Goal: Check status

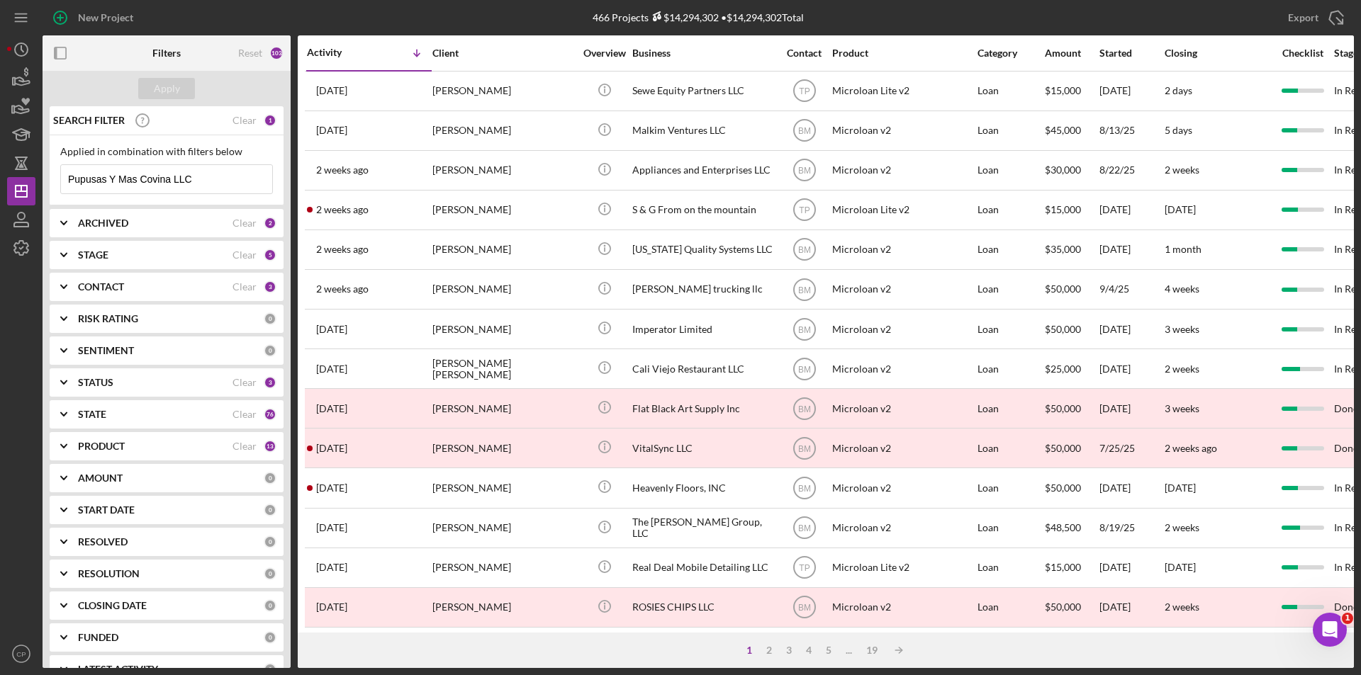
drag, startPoint x: 213, startPoint y: 177, endPoint x: -58, endPoint y: 185, distance: 270.9
click at [0, 185] on html "New Project 466 Projects $14,294,302 • $14,294,302 Total Pupusas Y Mas Covina L…" at bounding box center [680, 337] width 1361 height 675
paste input "770005269"
drag, startPoint x: 163, startPoint y: 184, endPoint x: -9, endPoint y: 179, distance: 172.3
click at [0, 179] on html "New Project 466 Projects $14,294,302 • $14,294,302 Total Pupusas Y Mas Covina L…" at bounding box center [680, 337] width 1361 height 675
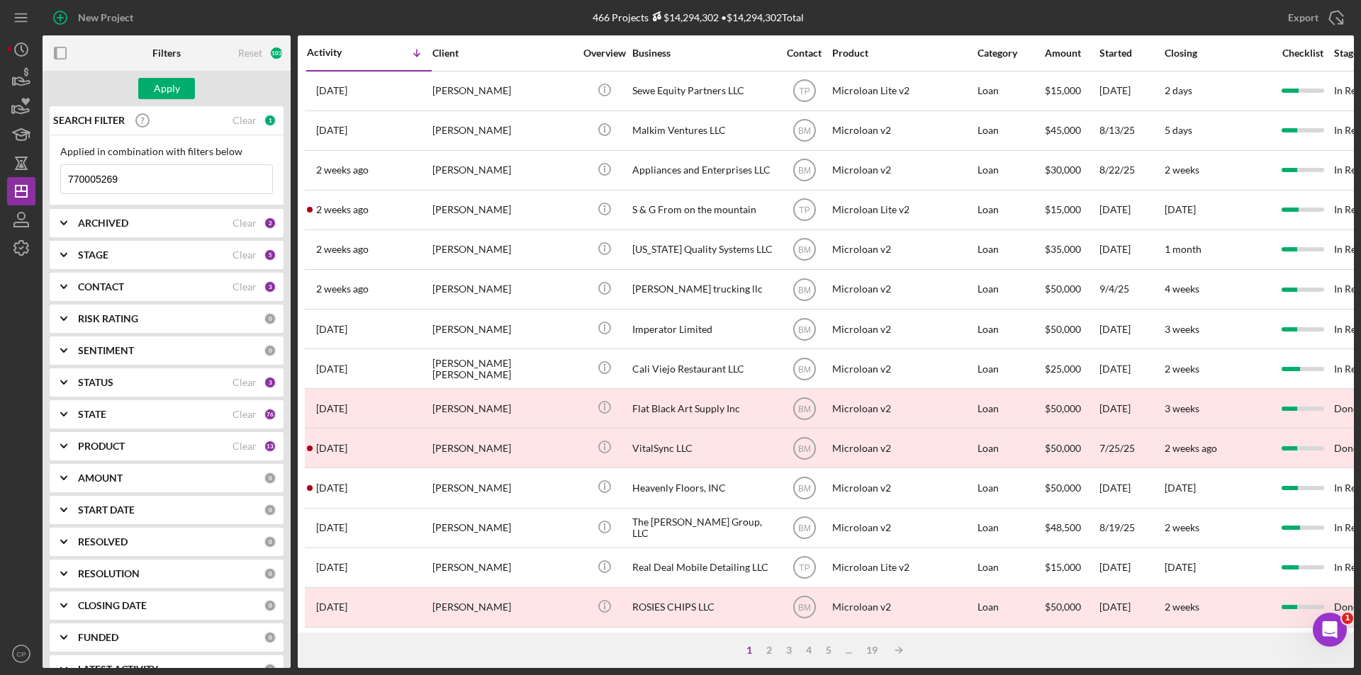
paste input "Imperator Limited"
type input "Imperator Limited"
click at [167, 91] on div "Apply" at bounding box center [167, 88] width 26 height 21
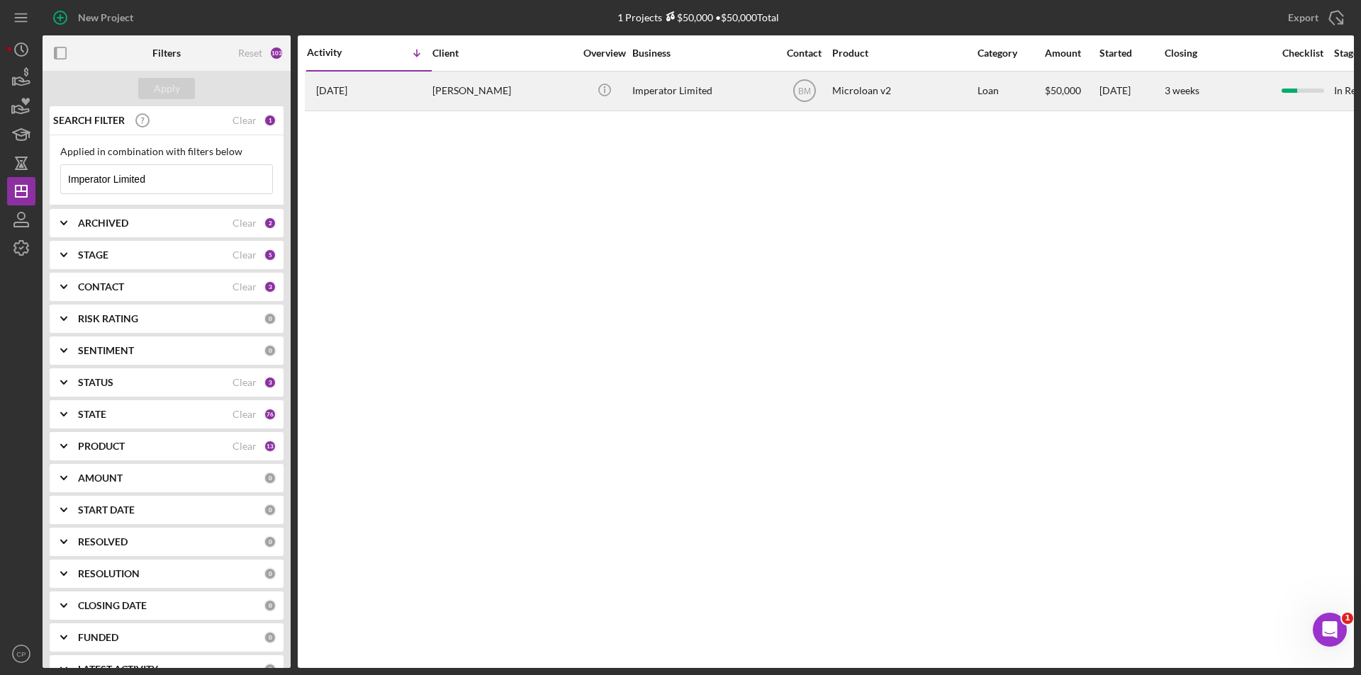
click at [680, 88] on div "Imperator Limited" at bounding box center [703, 91] width 142 height 38
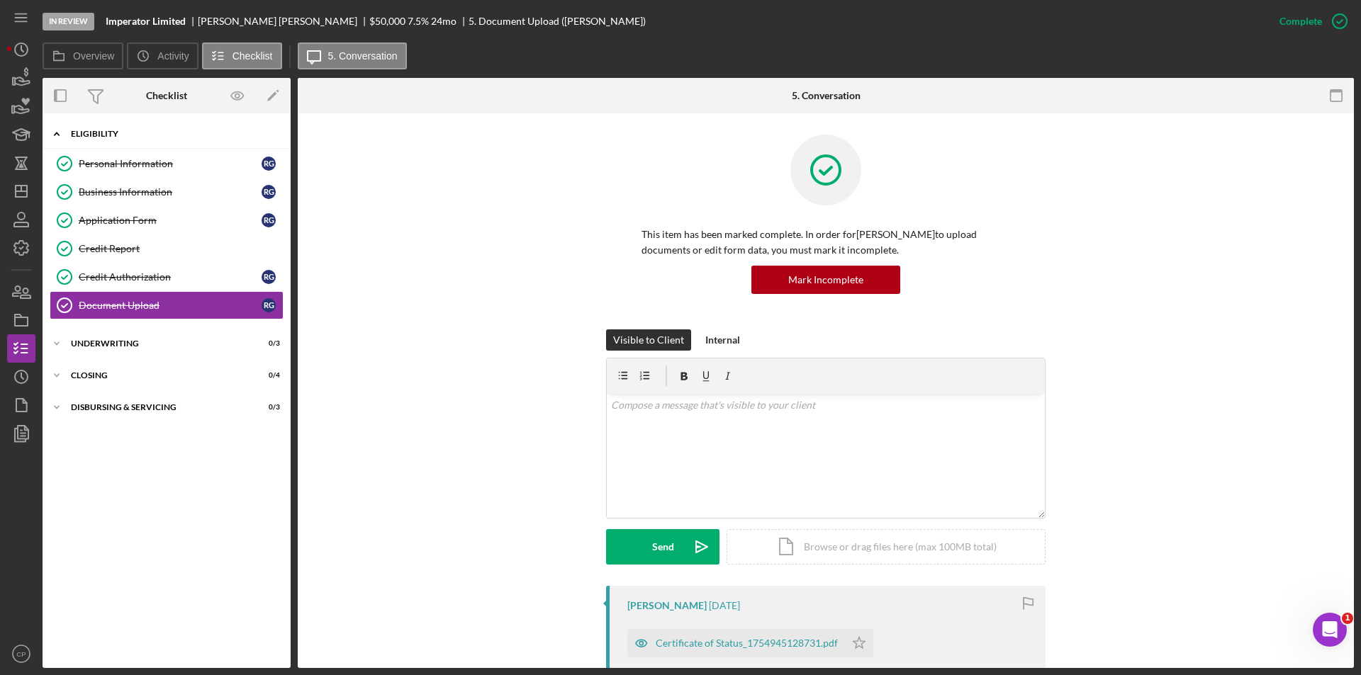
click at [99, 130] on div "Eligibility" at bounding box center [172, 134] width 202 height 9
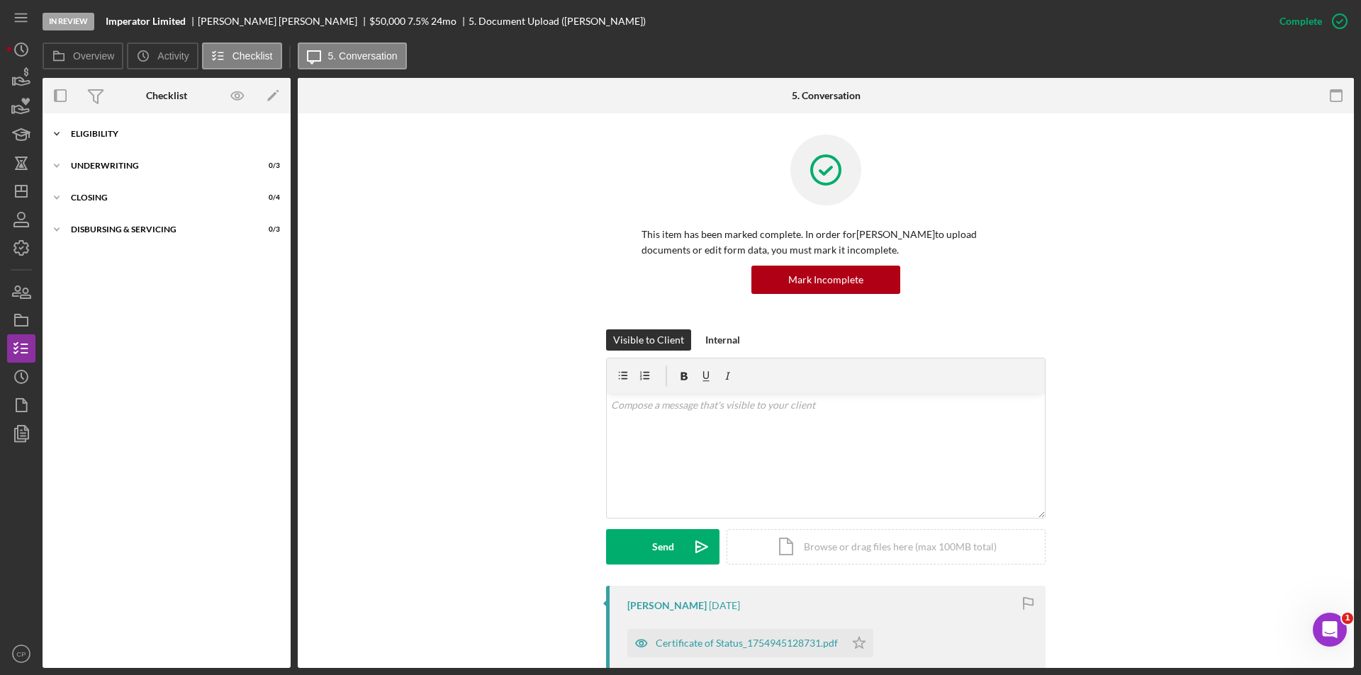
click at [99, 130] on div "Eligibility" at bounding box center [172, 134] width 202 height 9
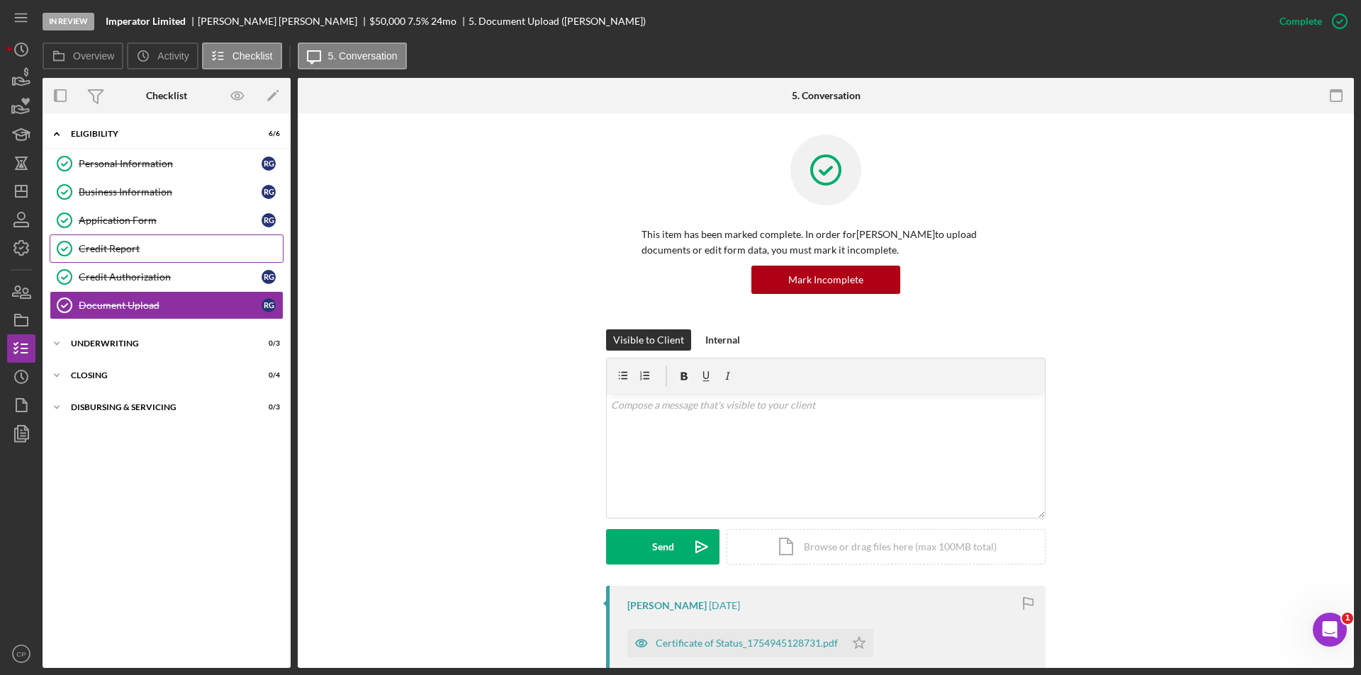
click at [108, 245] on div "Credit Report" at bounding box center [181, 248] width 204 height 11
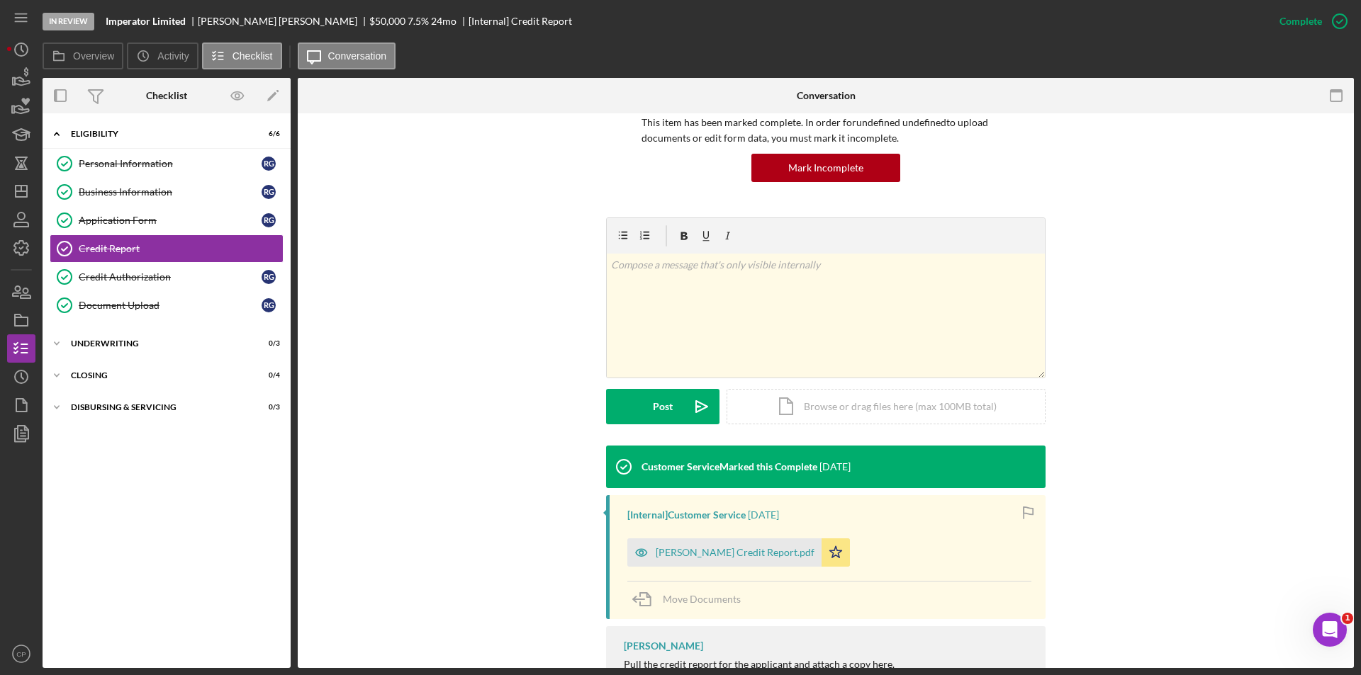
scroll to position [218, 0]
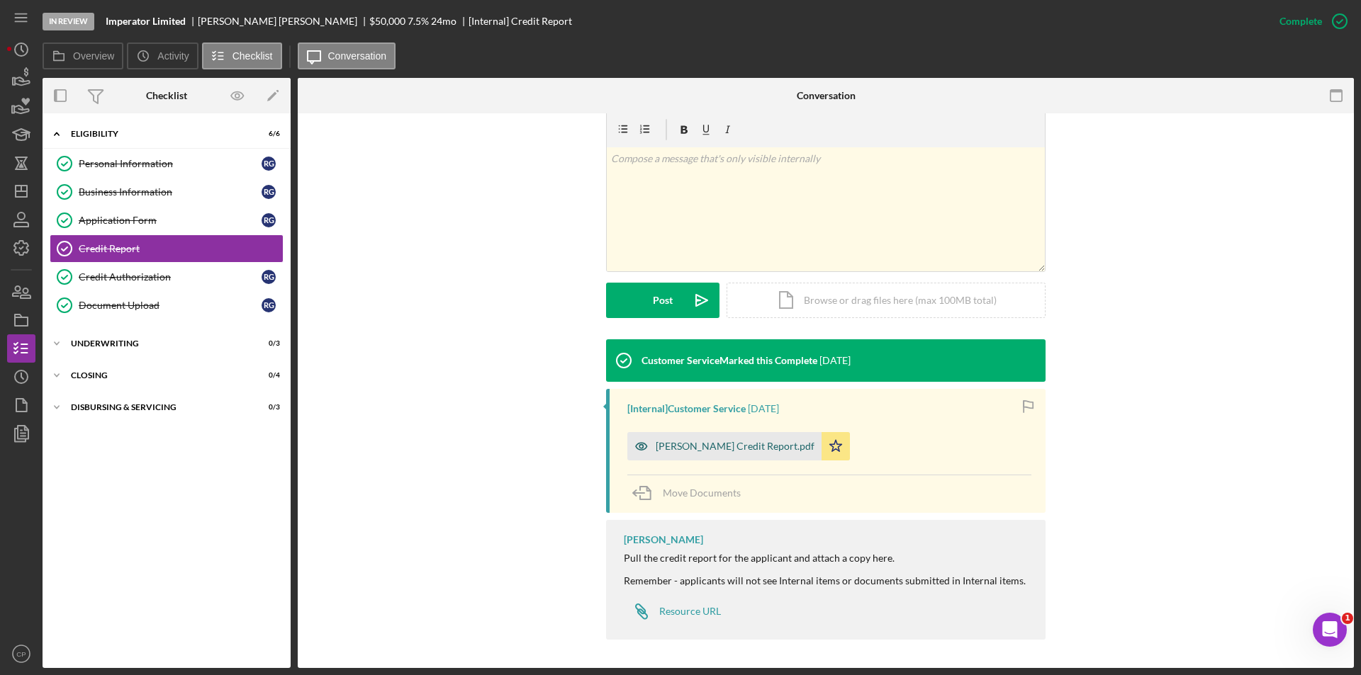
click at [688, 444] on div "Ryan Guffey Credit Report.pdf" at bounding box center [735, 446] width 159 height 11
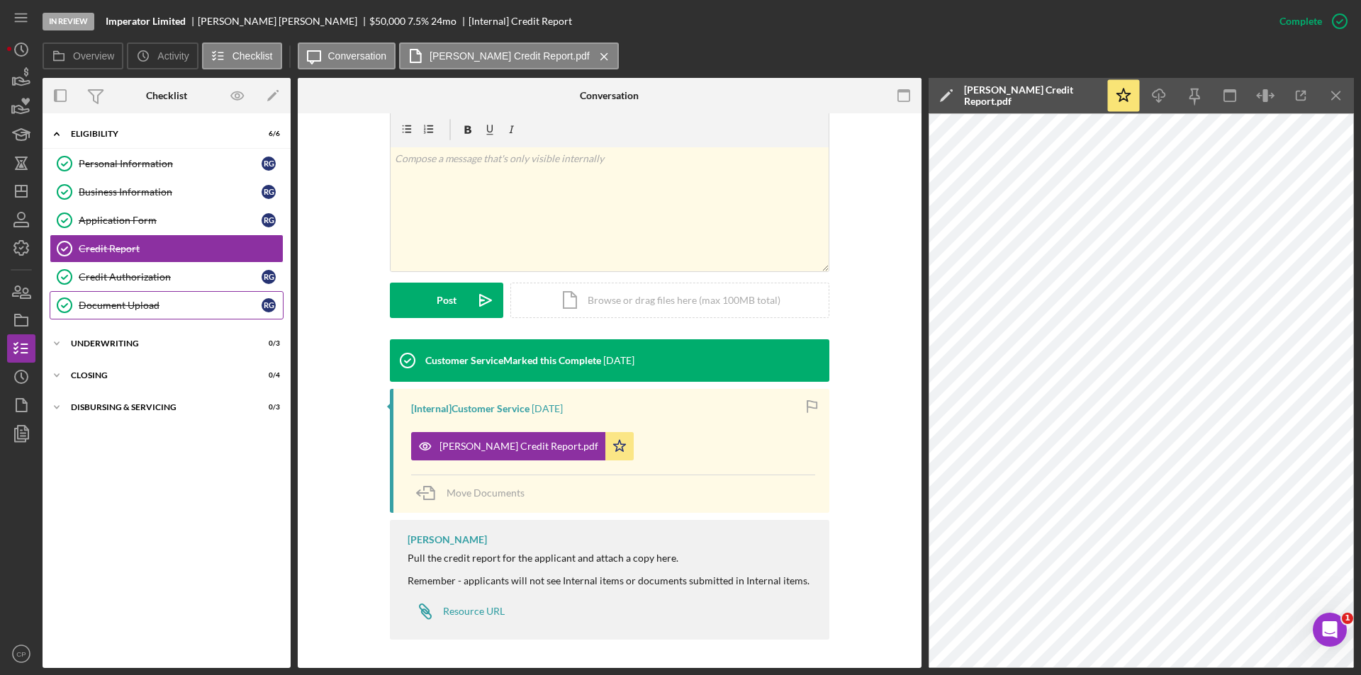
click at [105, 305] on div "Document Upload" at bounding box center [170, 305] width 183 height 11
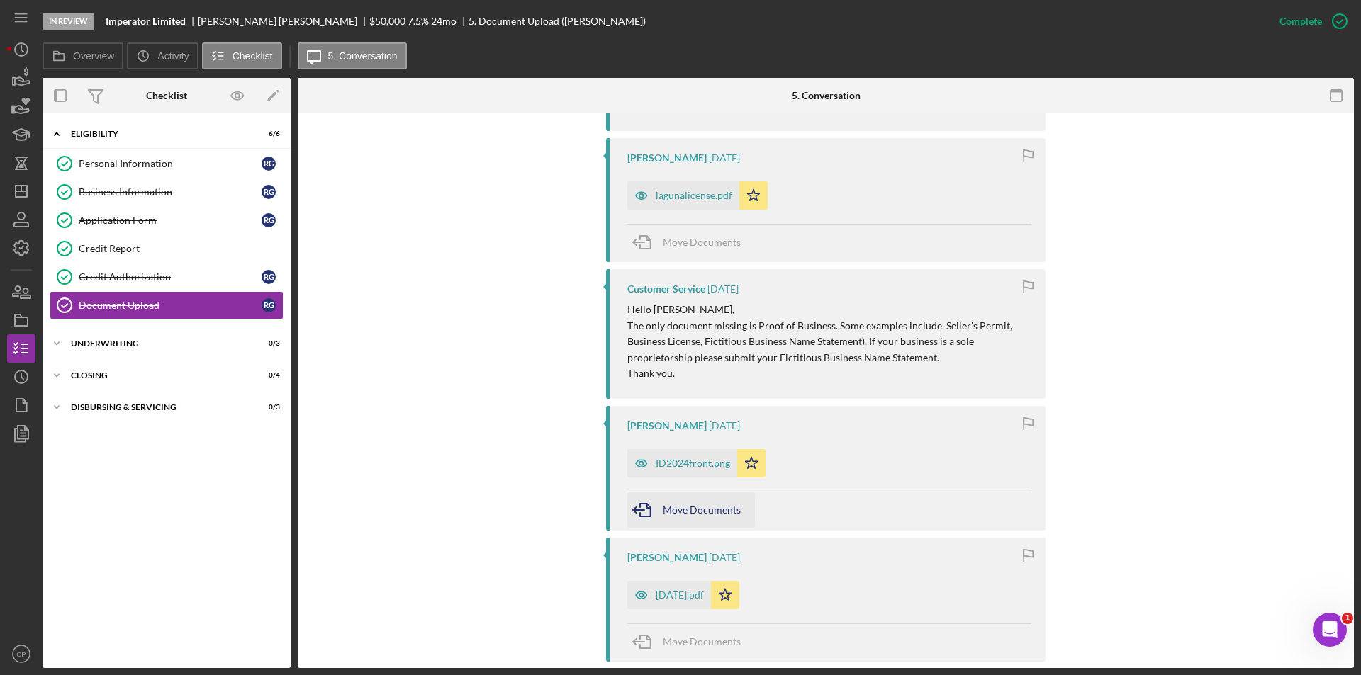
scroll to position [709, 0]
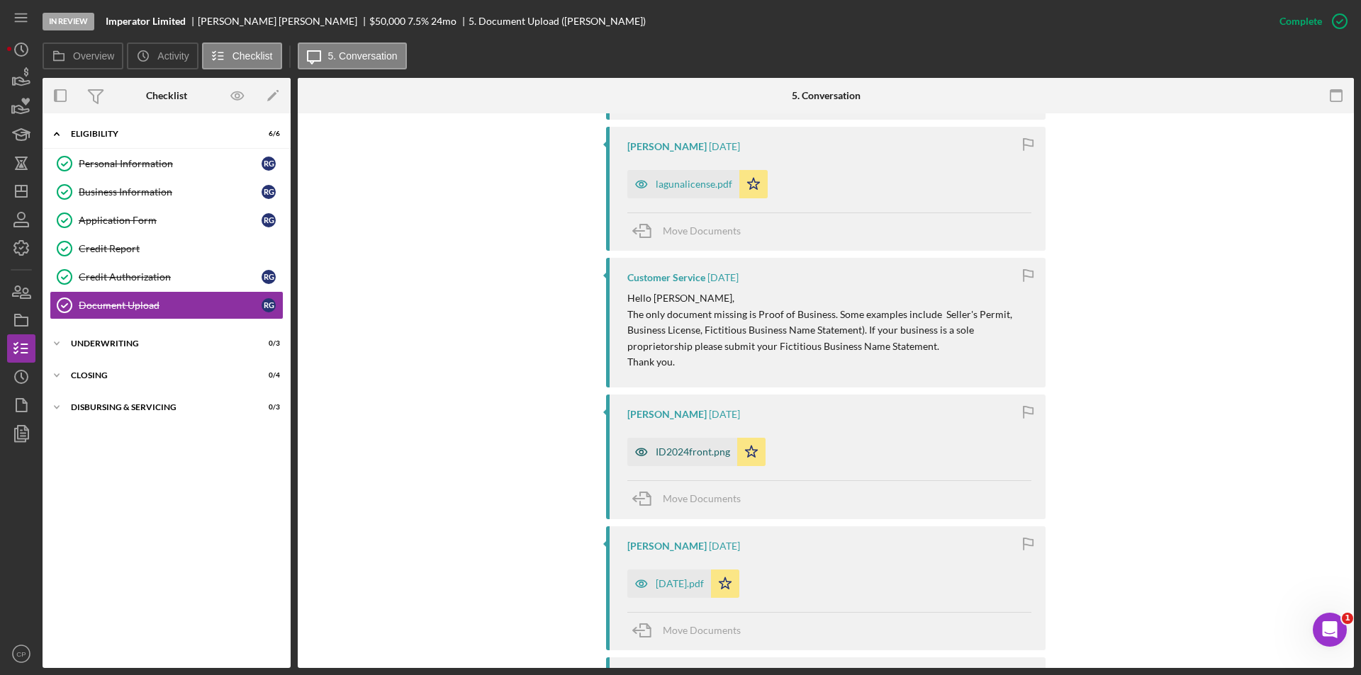
click at [695, 464] on div "ID2024front.png" at bounding box center [682, 452] width 110 height 28
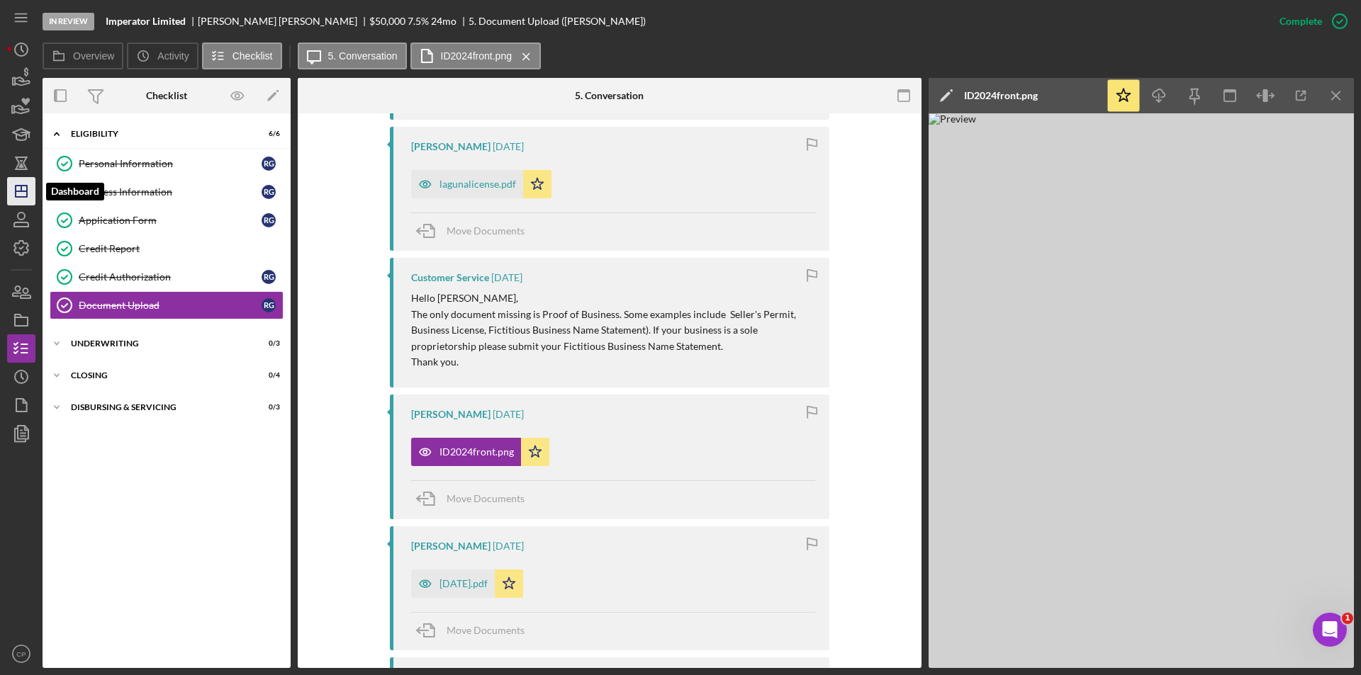
click at [24, 194] on icon "Icon/Dashboard" at bounding box center [21, 191] width 35 height 35
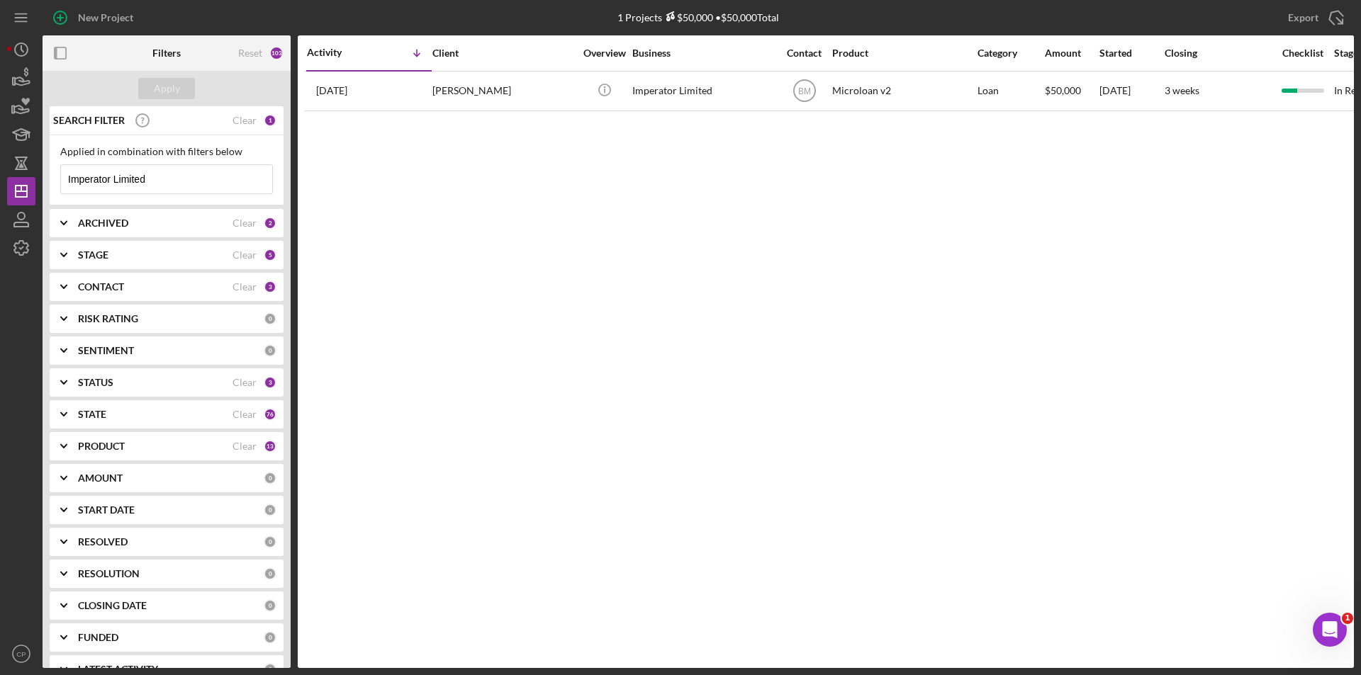
drag, startPoint x: 164, startPoint y: 177, endPoint x: -96, endPoint y: 178, distance: 260.1
click at [0, 178] on html "New Project 1 Projects $50,000 • $50,000 Total Imperator Limited Export Icon/Ex…" at bounding box center [680, 337] width 1361 height 675
paste input "KG Nails"
type input "KG Nails"
click at [169, 96] on div "Apply" at bounding box center [167, 88] width 26 height 21
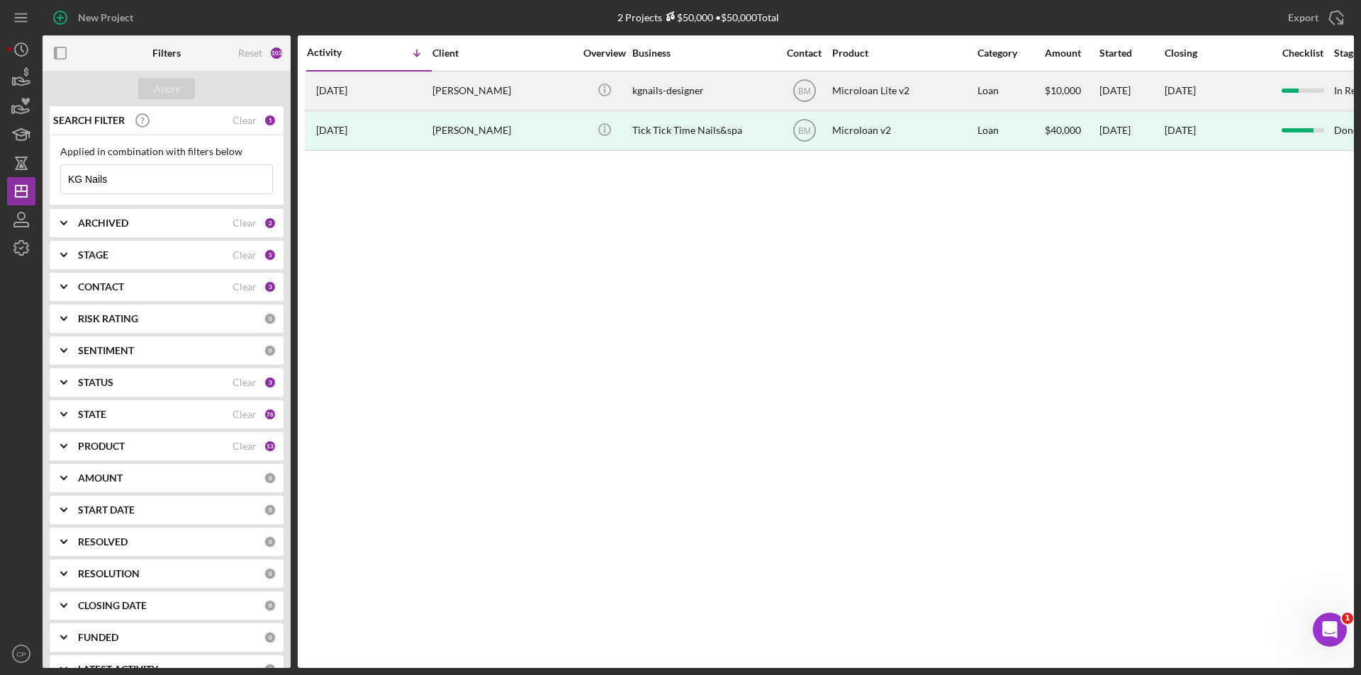
click at [681, 87] on div "kgnails-designer" at bounding box center [703, 91] width 142 height 38
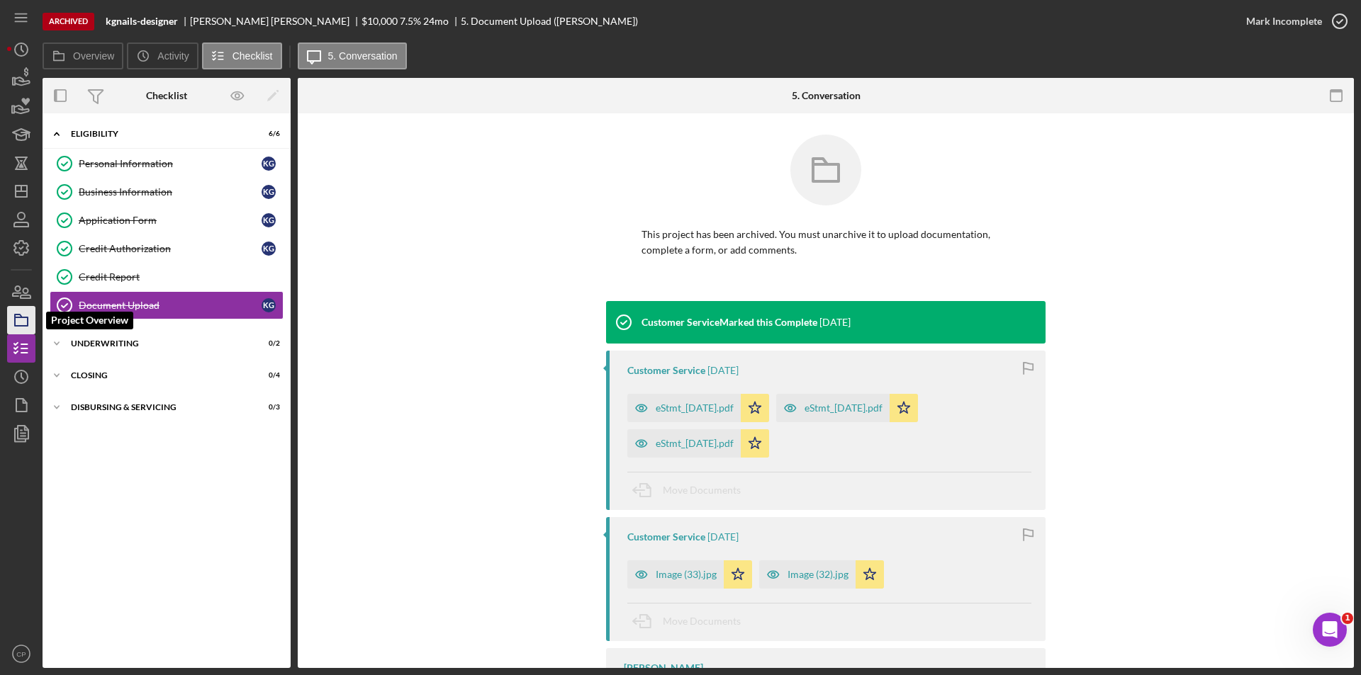
click at [19, 320] on icon "button" at bounding box center [21, 320] width 35 height 35
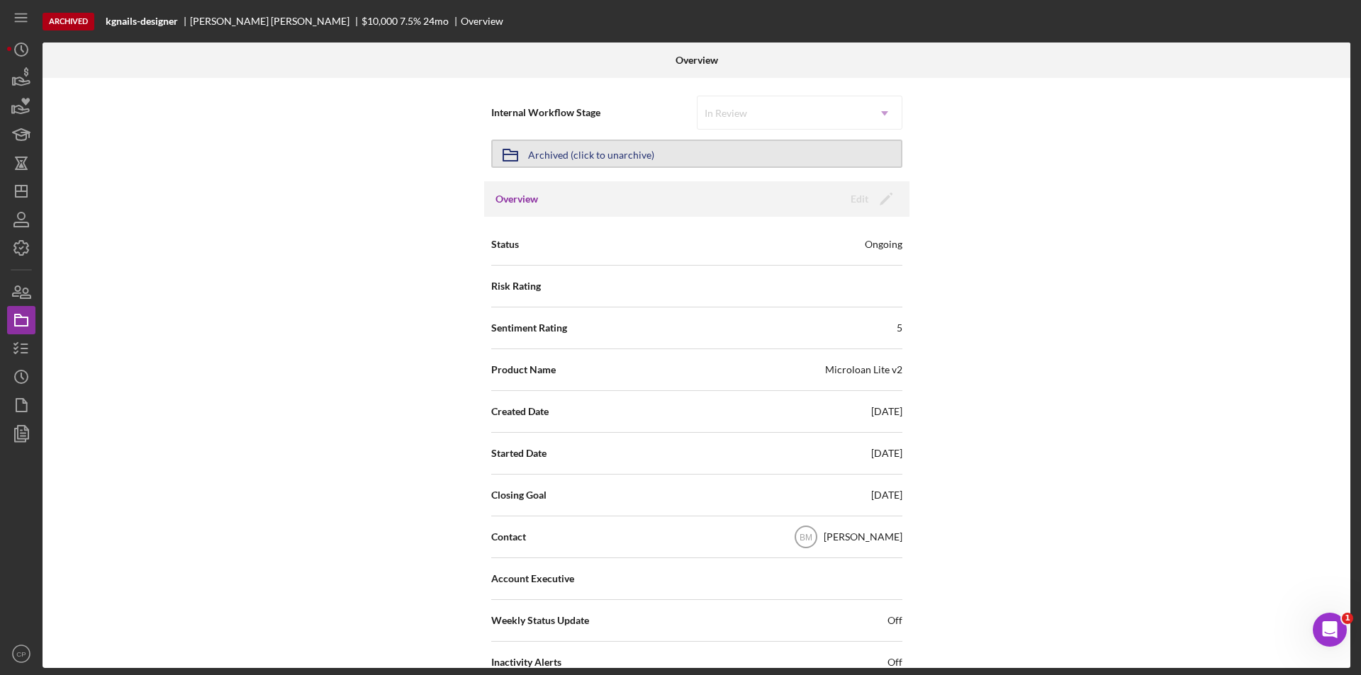
click at [684, 157] on button "Icon/Archived Archived (click to unarchive)" at bounding box center [696, 154] width 411 height 28
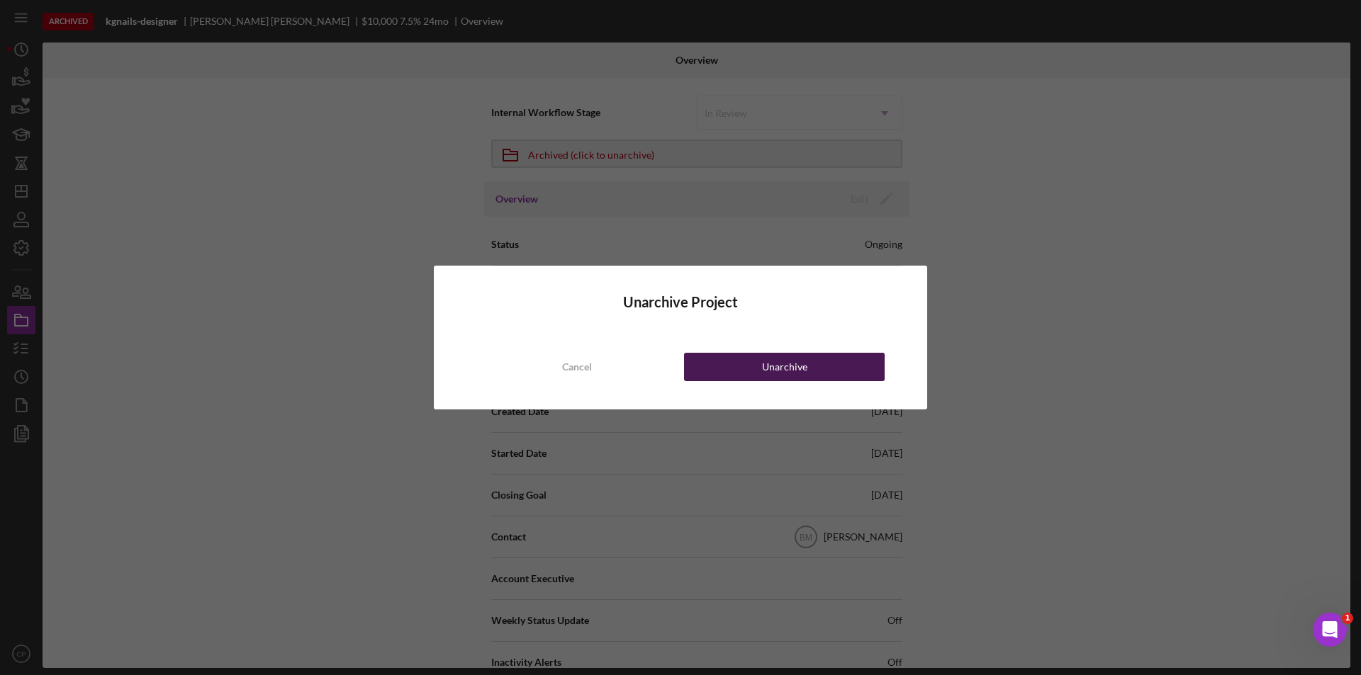
click at [806, 371] on button "Unarchive" at bounding box center [784, 367] width 201 height 28
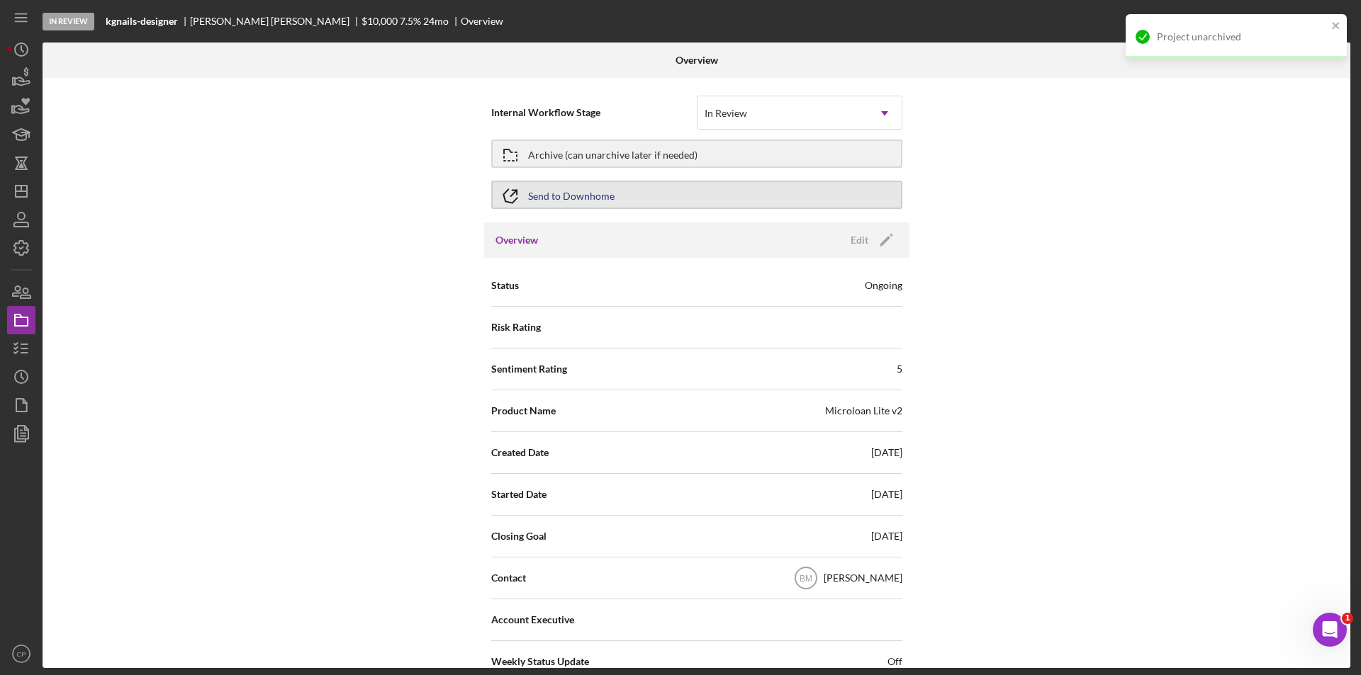
click at [580, 195] on div "Send to Downhome" at bounding box center [571, 195] width 86 height 26
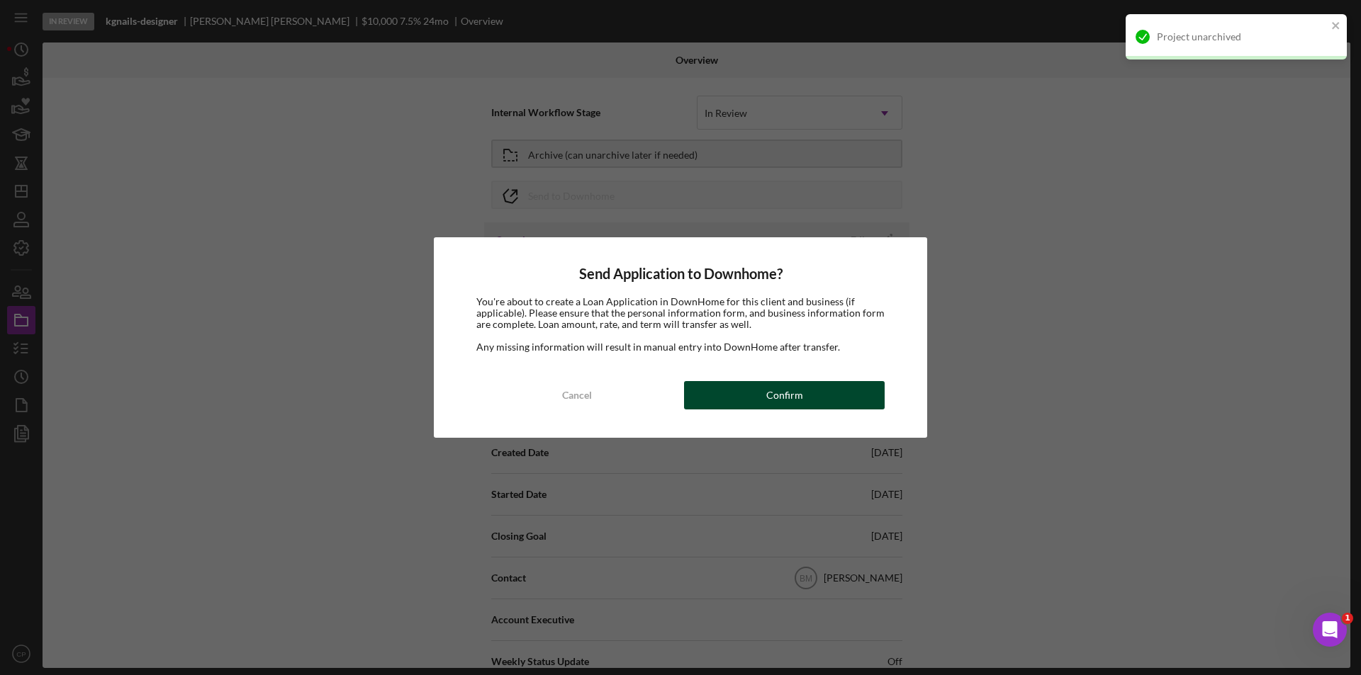
click at [795, 402] on div "Confirm" at bounding box center [784, 395] width 37 height 28
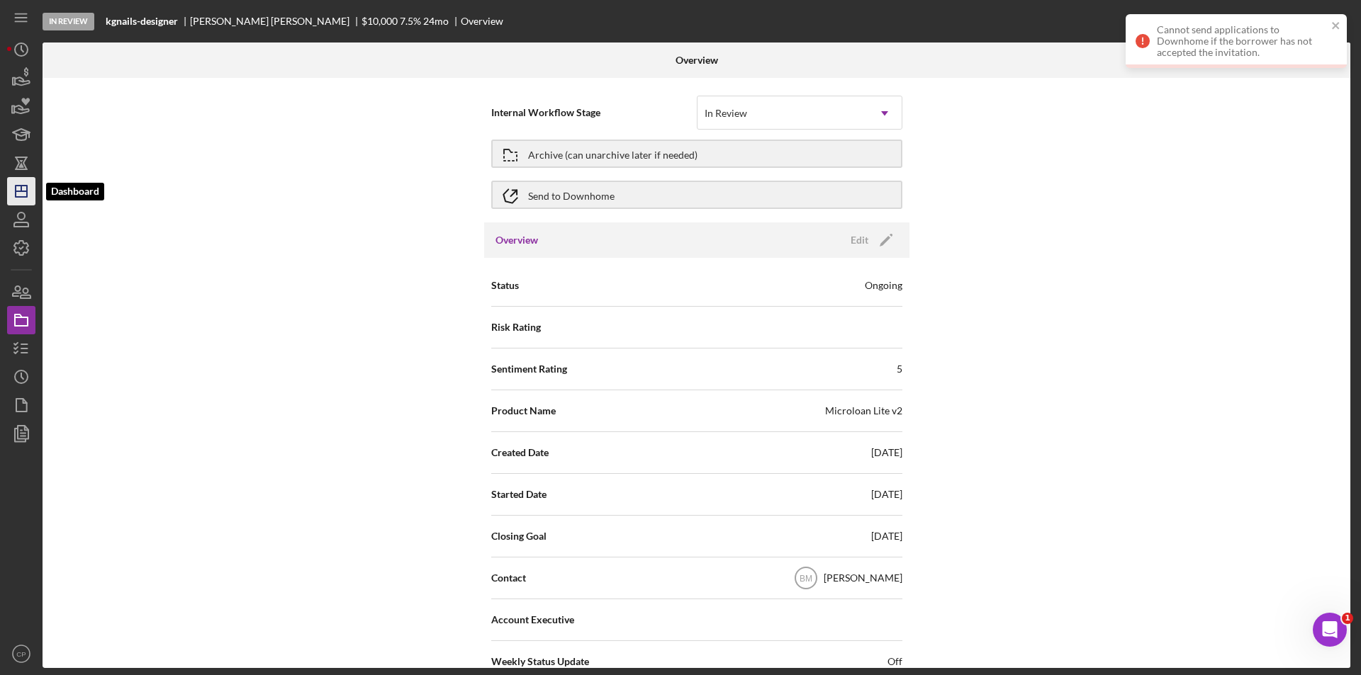
click at [16, 198] on icon "Icon/Dashboard" at bounding box center [21, 191] width 35 height 35
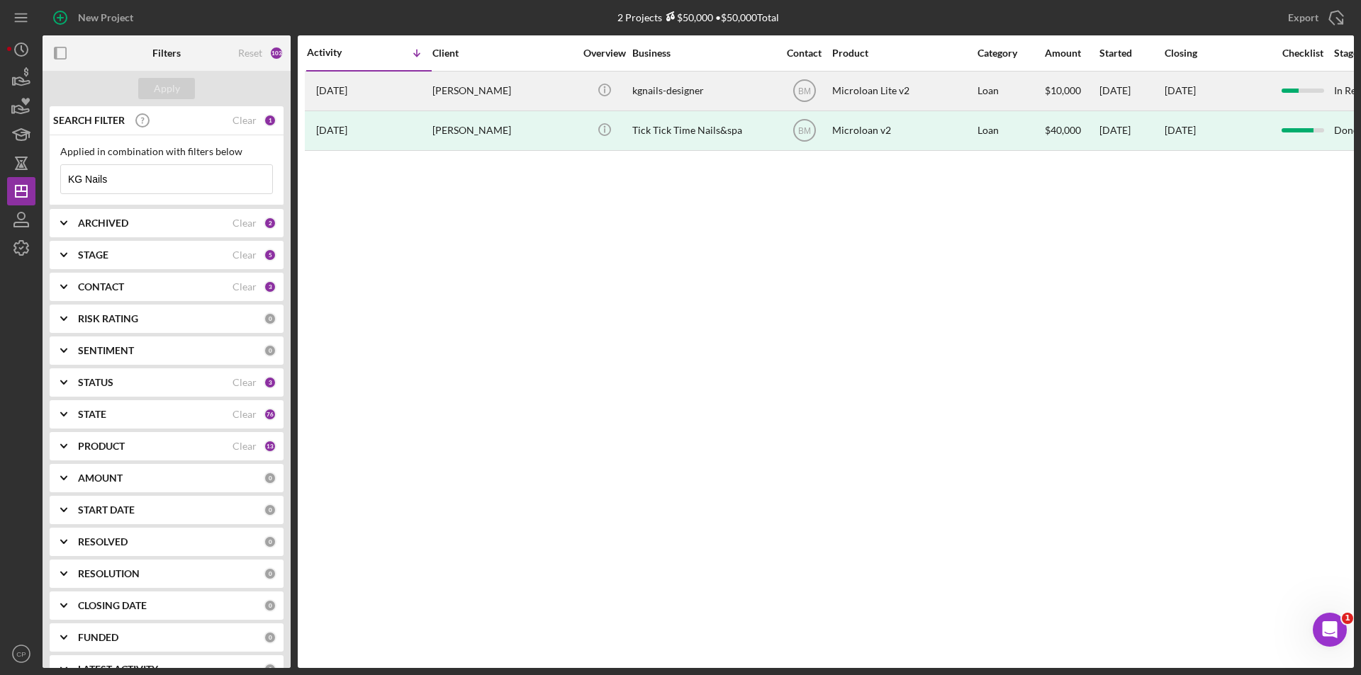
click at [737, 87] on div "kgnails-designer" at bounding box center [703, 91] width 142 height 38
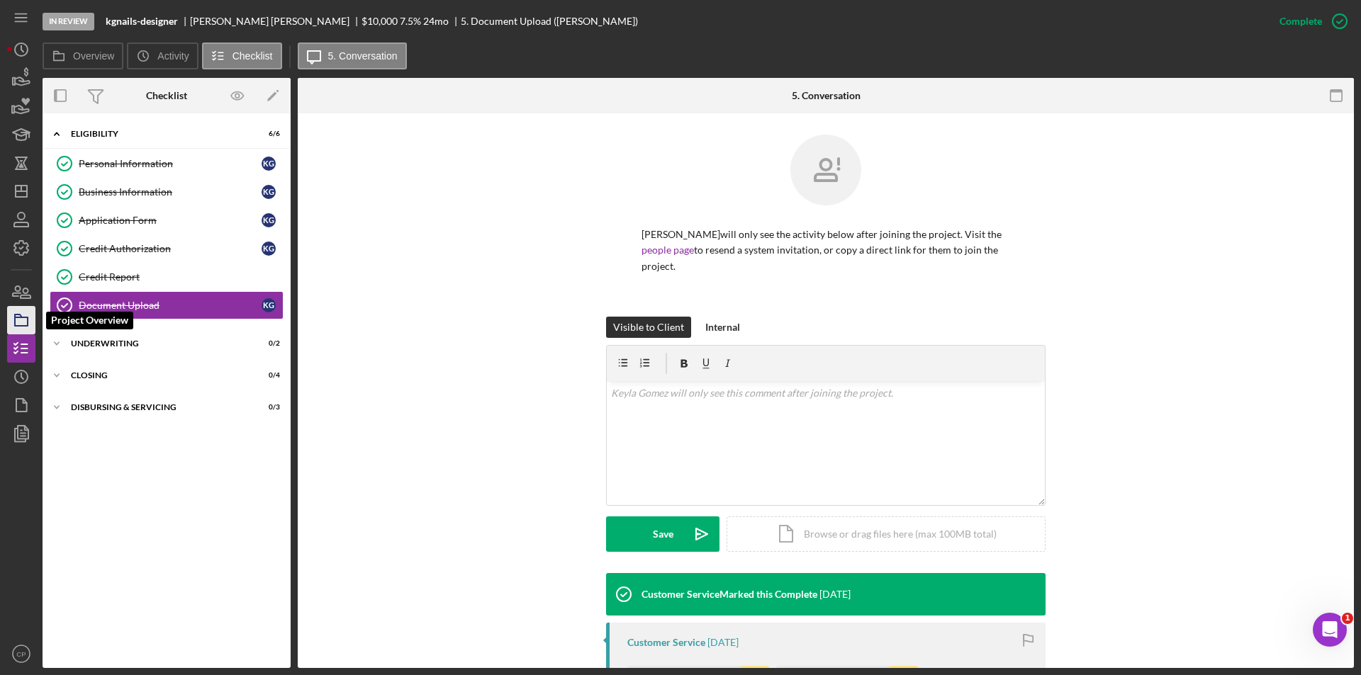
click at [18, 319] on icon "button" at bounding box center [21, 320] width 35 height 35
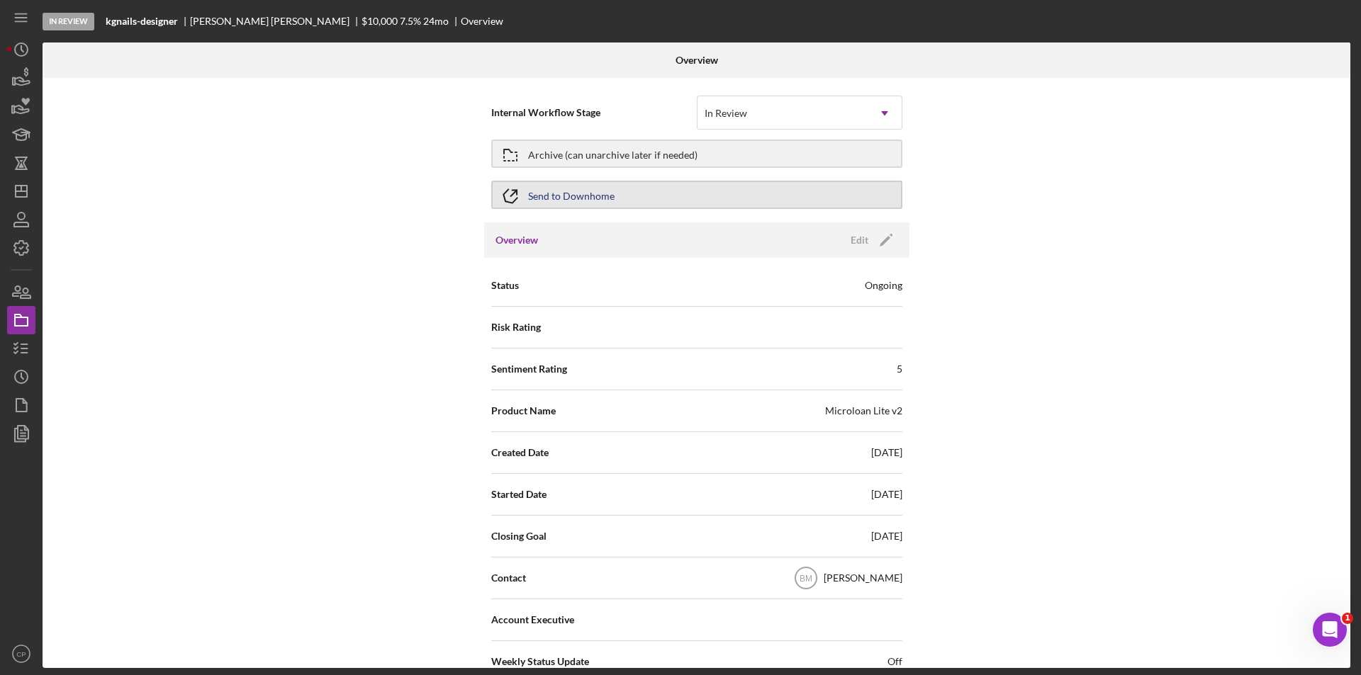
click at [650, 194] on button "Send to Downhome" at bounding box center [696, 195] width 411 height 28
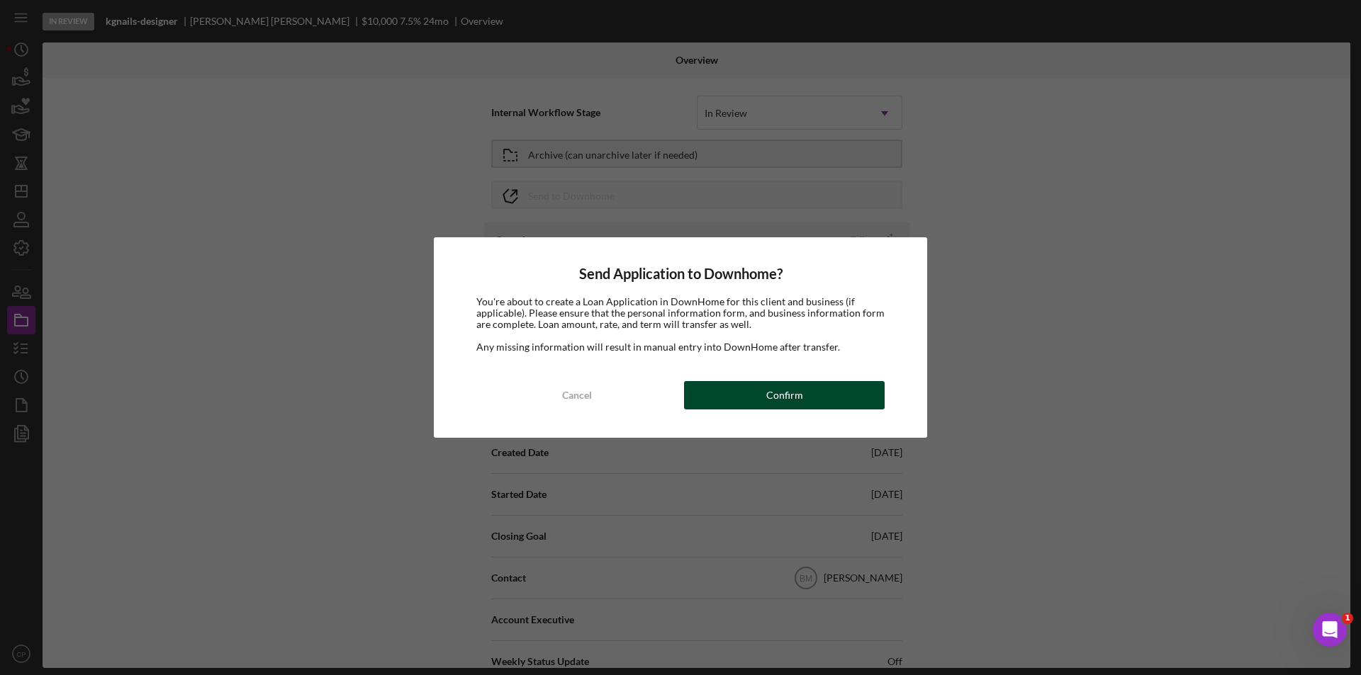
click at [780, 391] on div "Confirm" at bounding box center [784, 395] width 37 height 28
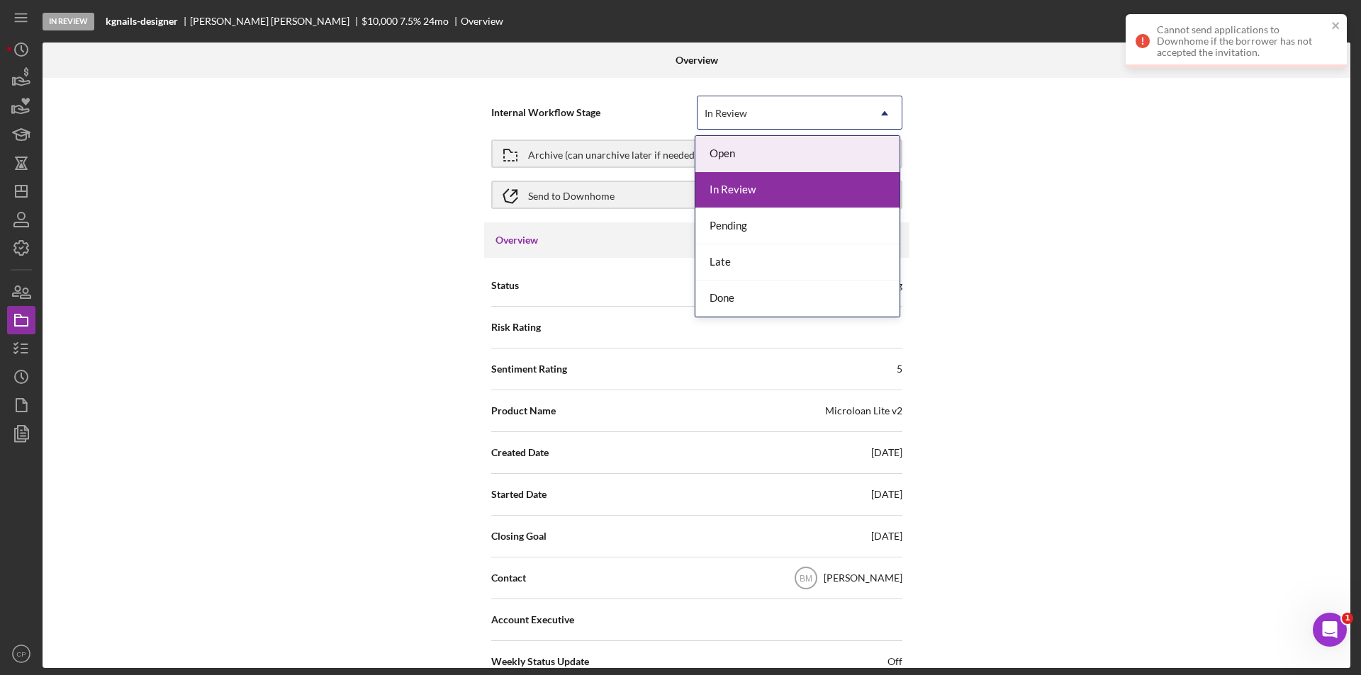
click at [766, 112] on div "In Review" at bounding box center [782, 113] width 170 height 33
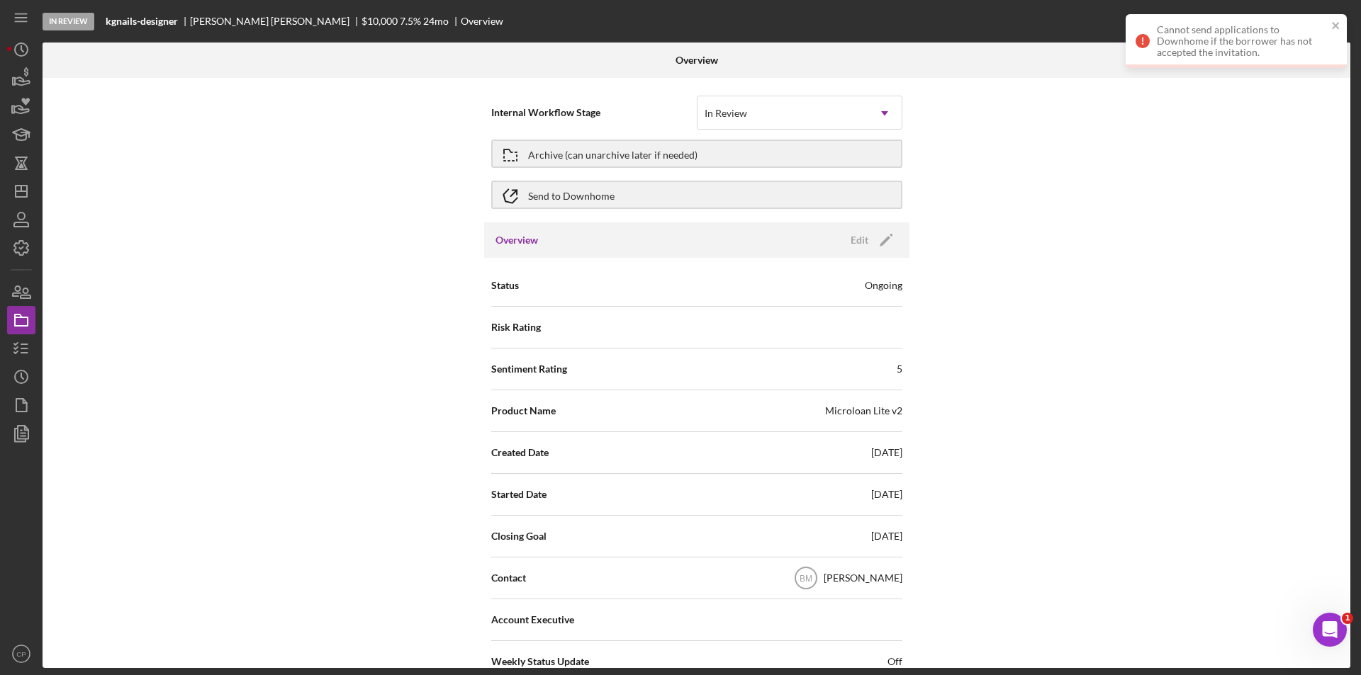
click at [1073, 281] on div "Internal Workflow Stage In Review Icon/Dropdown Arrow Archive (can unarchive la…" at bounding box center [697, 373] width 1308 height 590
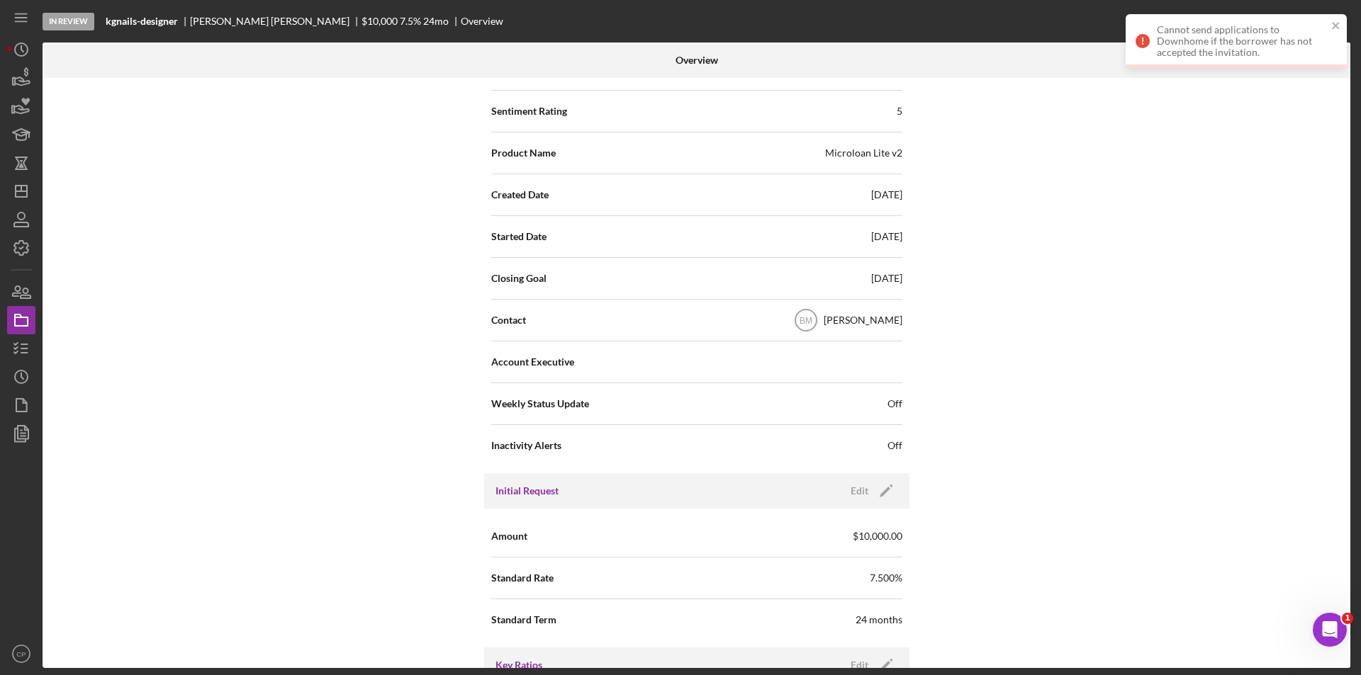
scroll to position [213, 0]
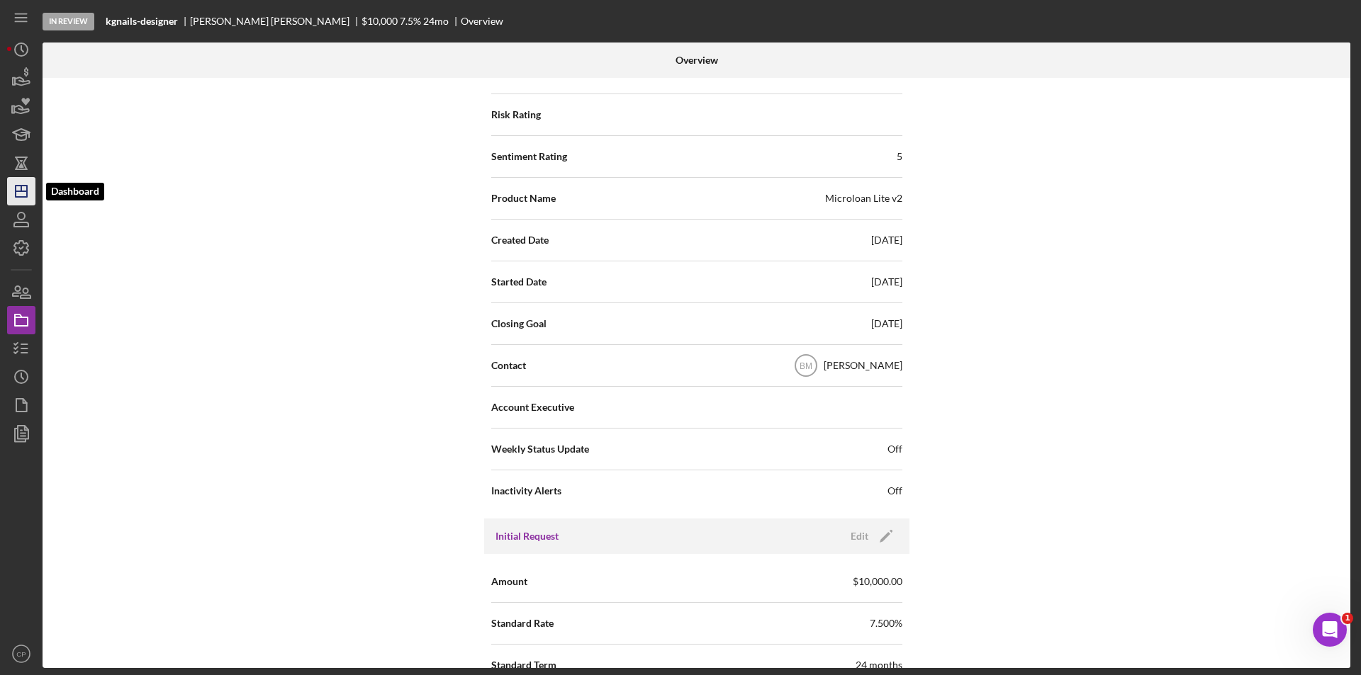
click at [21, 196] on icon "Icon/Dashboard" at bounding box center [21, 191] width 35 height 35
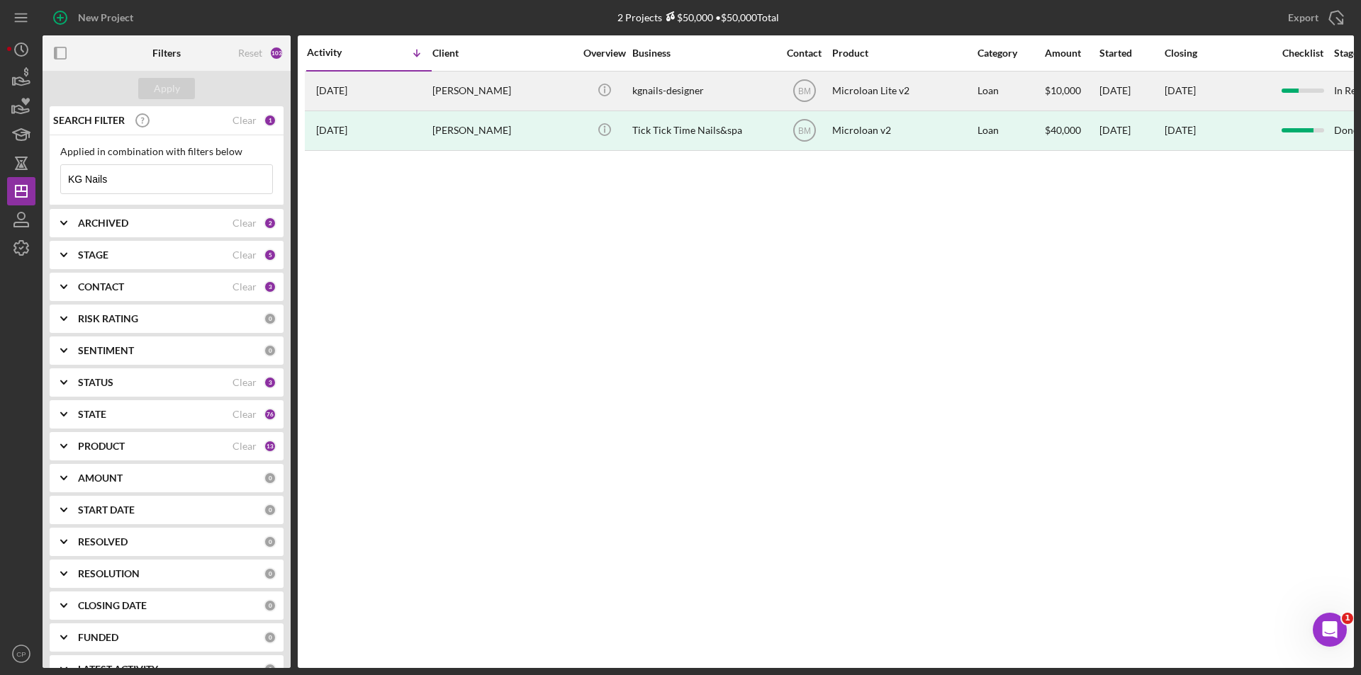
click at [731, 89] on div "kgnails-designer" at bounding box center [703, 91] width 142 height 38
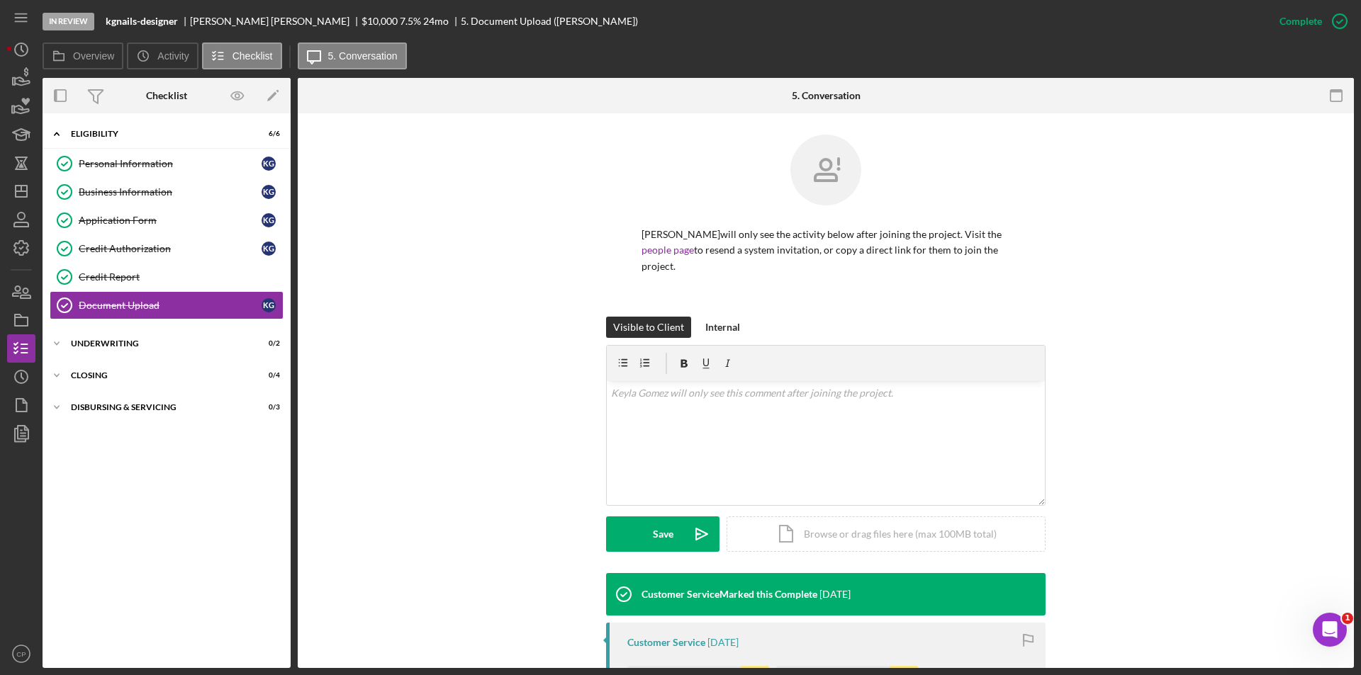
scroll to position [142, 0]
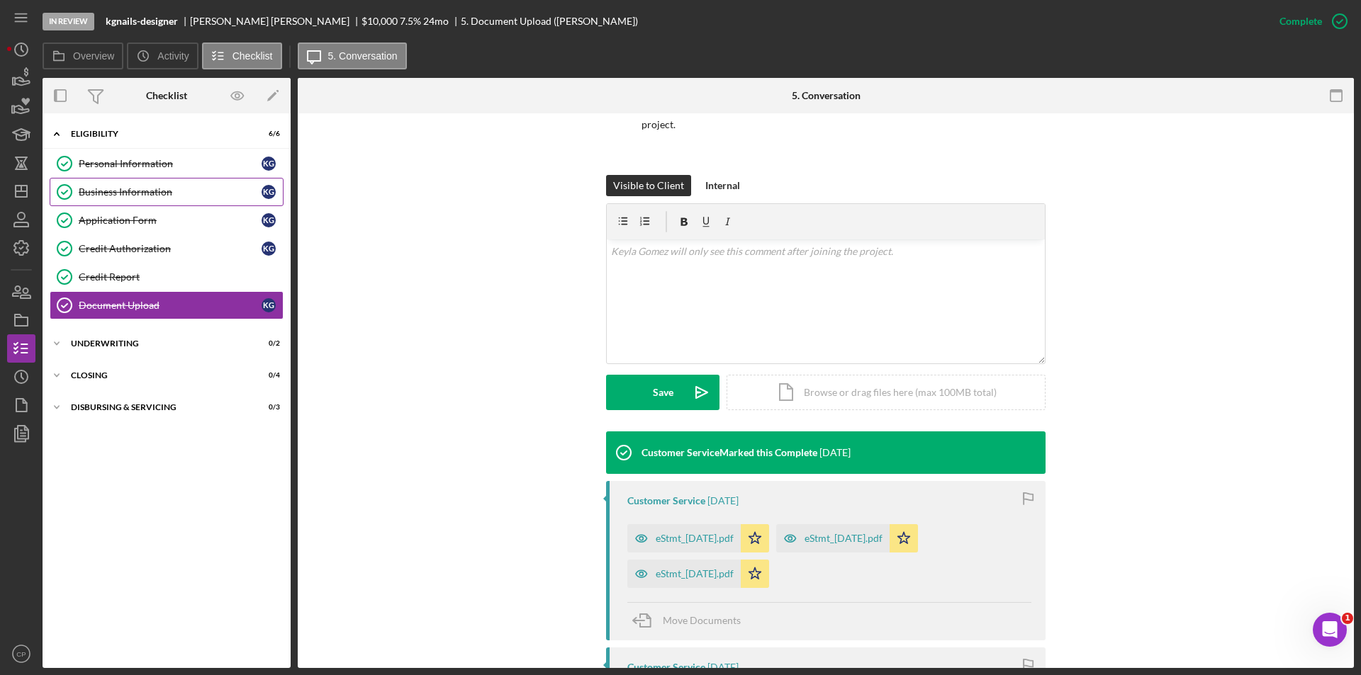
click at [91, 186] on div "Business Information" at bounding box center [170, 191] width 183 height 11
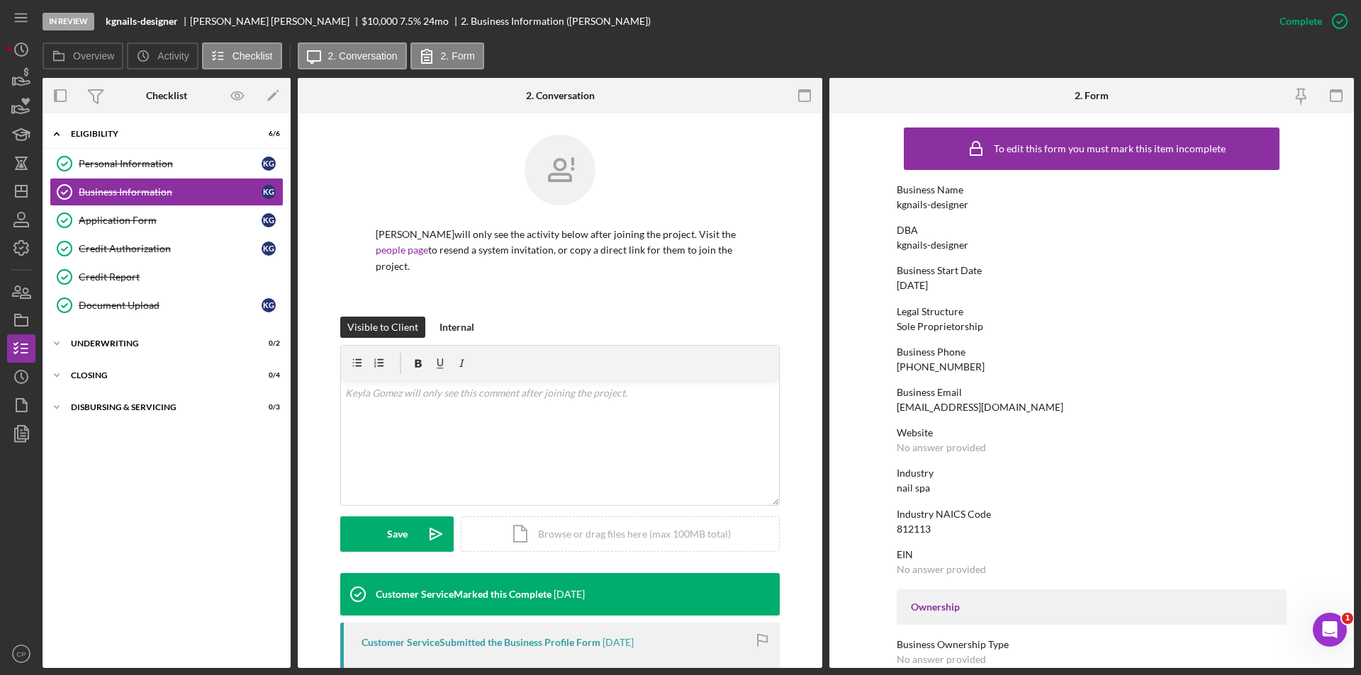
click at [1031, 306] on div "Legal Structure" at bounding box center [1092, 311] width 390 height 11
click at [104, 159] on div "Personal Information" at bounding box center [170, 163] width 183 height 11
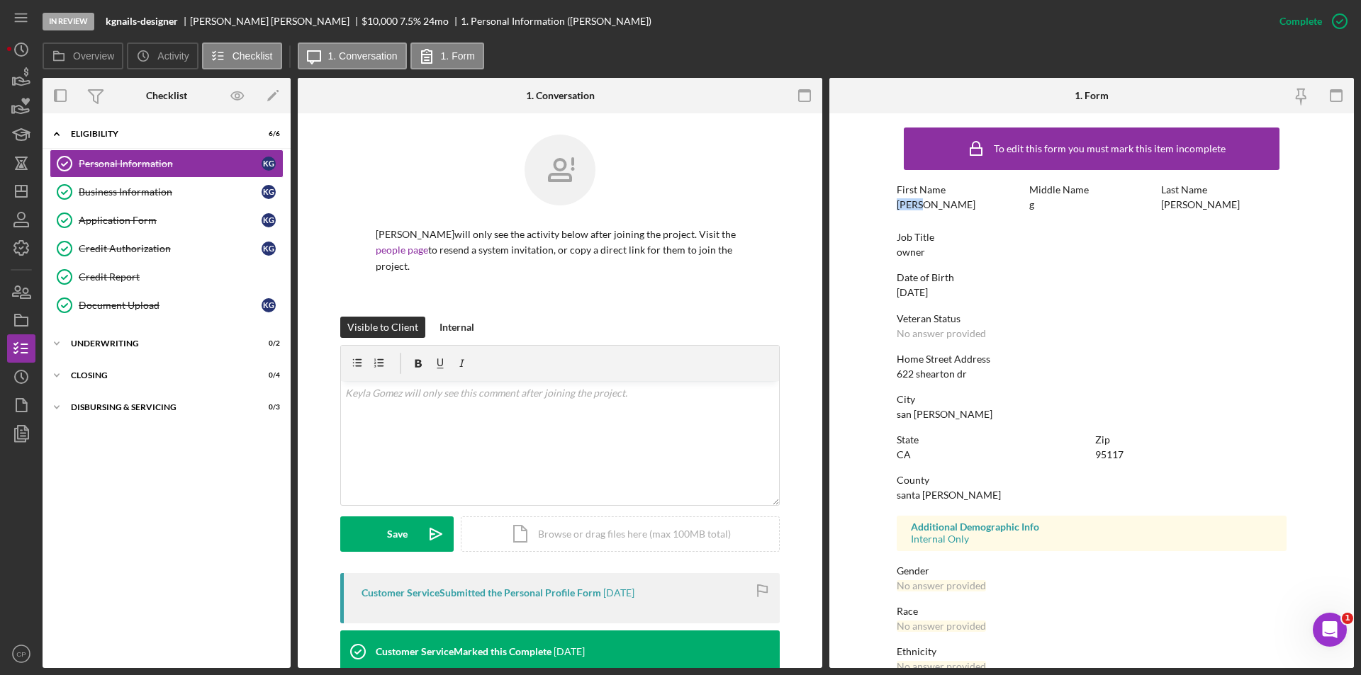
drag, startPoint x: 893, startPoint y: 204, endPoint x: 925, endPoint y: 208, distance: 32.1
click at [925, 208] on form "To edit this form you must mark this item incomplete First Name Keyla Middle Na…" at bounding box center [1091, 390] width 525 height 555
copy div "Keyla"
click at [151, 182] on link "Business Information Business Information K G" at bounding box center [167, 192] width 234 height 28
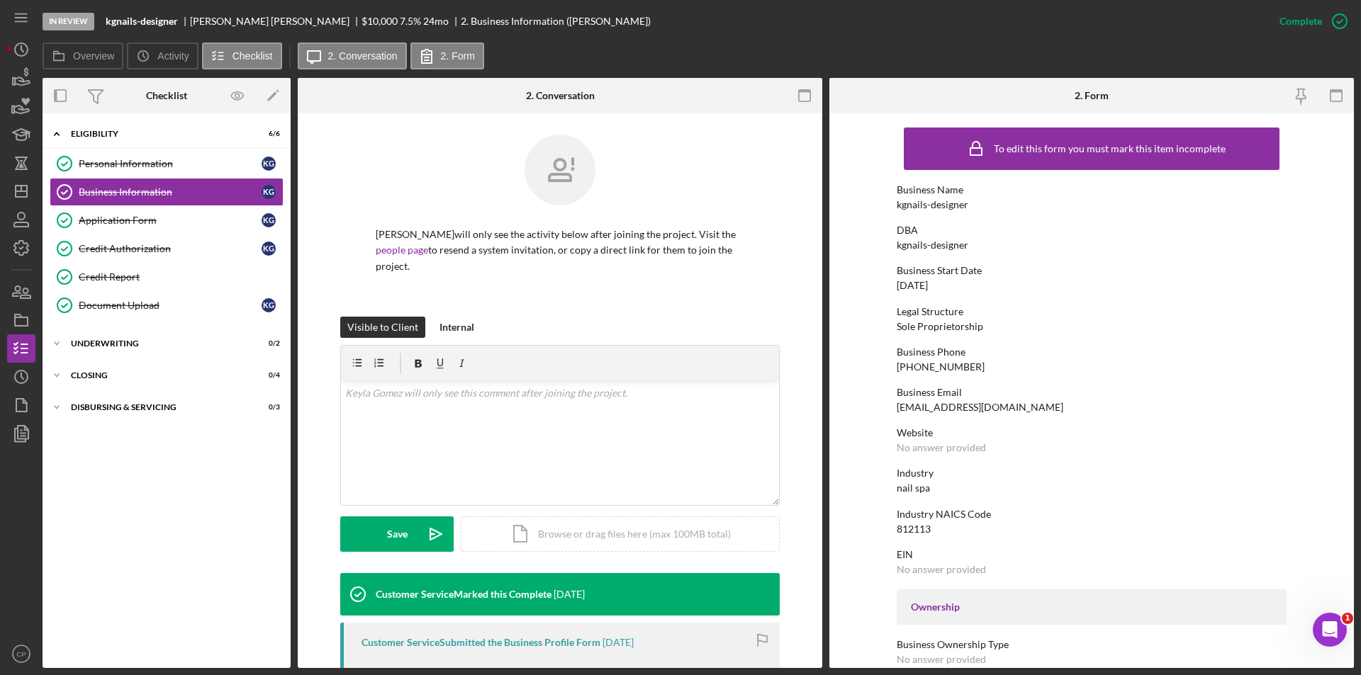
drag, startPoint x: 892, startPoint y: 286, endPoint x: 975, endPoint y: 288, distance: 83.0
click at [975, 288] on form "To edit this form you must mark this item incomplete Business Name kgnails-desi…" at bounding box center [1091, 390] width 525 height 555
copy div "01/01/2022"
click at [1265, 279] on div "Business Start Date 01/01/2022" at bounding box center [1092, 278] width 390 height 26
click at [1055, 345] on div "To edit this form you must mark this item incomplete Business Name kgnails-desi…" at bounding box center [1092, 647] width 390 height 1055
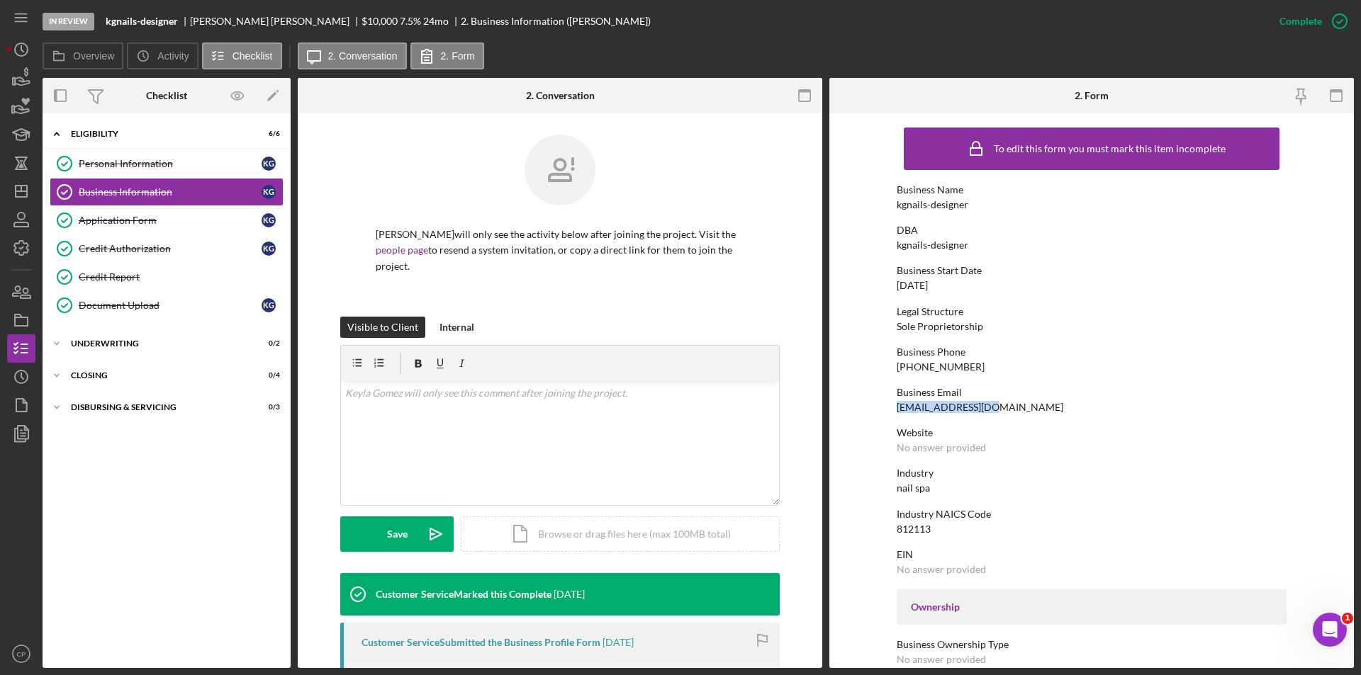
drag, startPoint x: 1033, startPoint y: 412, endPoint x: 883, endPoint y: 409, distance: 150.3
click at [883, 409] on form "To edit this form you must mark this item incomplete Business Name kgnails-desi…" at bounding box center [1091, 390] width 525 height 555
copy div "k2620998@gmail.com"
drag, startPoint x: 972, startPoint y: 364, endPoint x: 868, endPoint y: 372, distance: 104.5
click at [868, 372] on form "To edit this form you must mark this item incomplete Business Name kgnails-desi…" at bounding box center [1091, 390] width 525 height 555
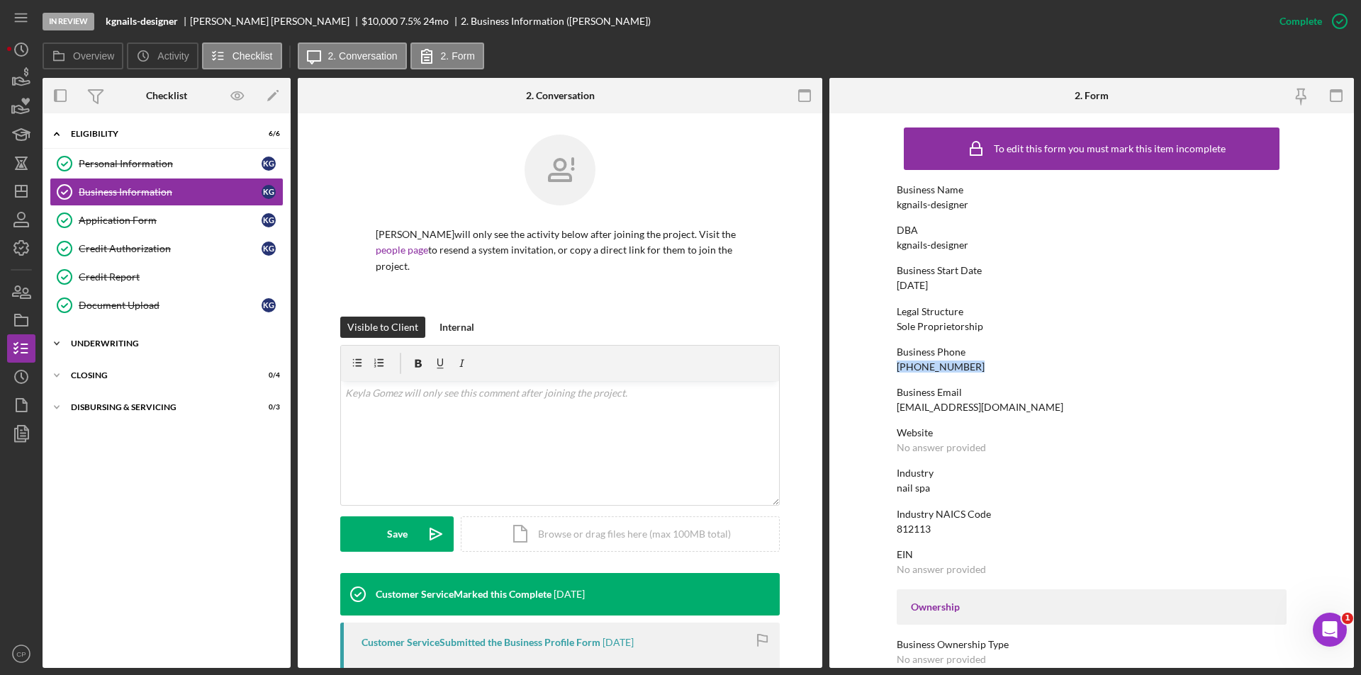
copy div "(669) 345-9615"
click at [120, 159] on div "Personal Information" at bounding box center [170, 163] width 183 height 11
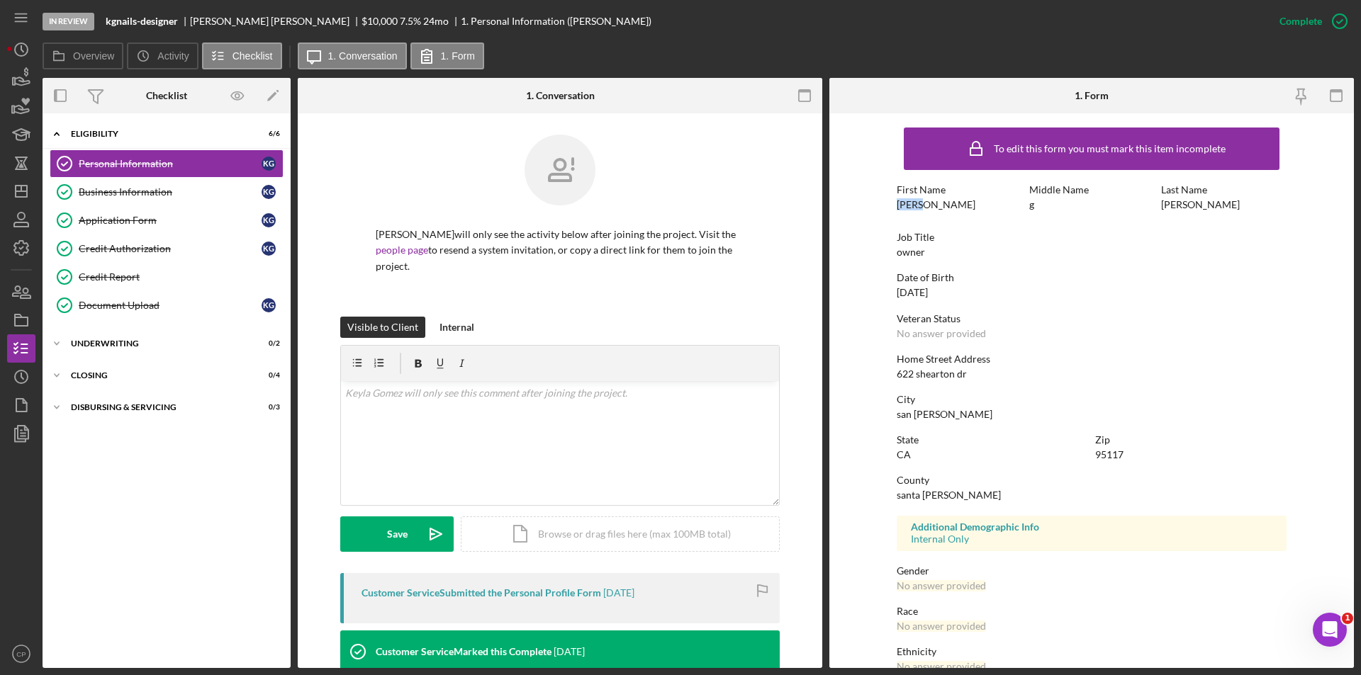
drag, startPoint x: 895, startPoint y: 201, endPoint x: 941, endPoint y: 205, distance: 46.3
click at [941, 205] on div "First Name Keyla" at bounding box center [959, 197] width 125 height 26
copy div "Keyla"
drag, startPoint x: 1162, startPoint y: 206, endPoint x: 1210, endPoint y: 209, distance: 47.6
click at [1210, 209] on div "Last Name Gomez" at bounding box center [1223, 197] width 125 height 26
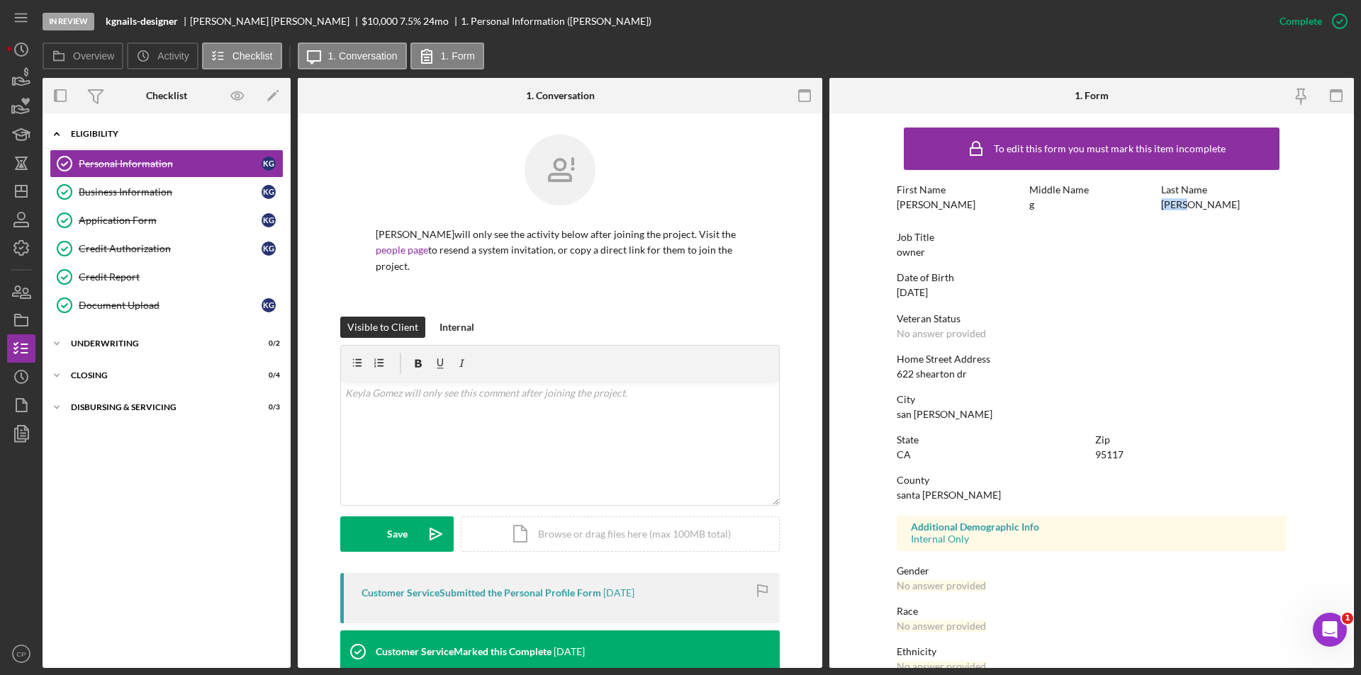
copy div "Gomez"
drag, startPoint x: 893, startPoint y: 292, endPoint x: 983, endPoint y: 295, distance: 90.1
click at [983, 295] on form "To edit this form you must mark this item incomplete First Name Keyla Middle Na…" at bounding box center [1091, 390] width 525 height 555
copy div "06/09/1990"
click at [114, 297] on link "Document Upload Document Upload K G" at bounding box center [167, 305] width 234 height 28
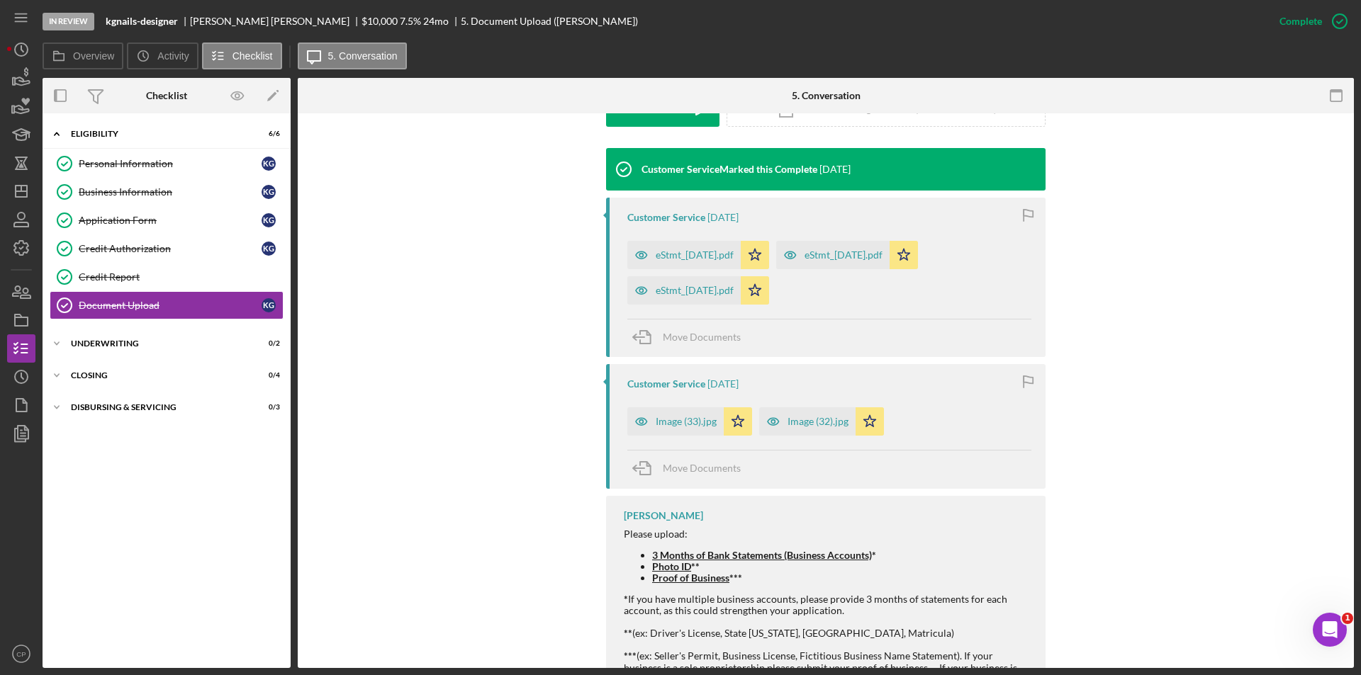
scroll to position [472, 0]
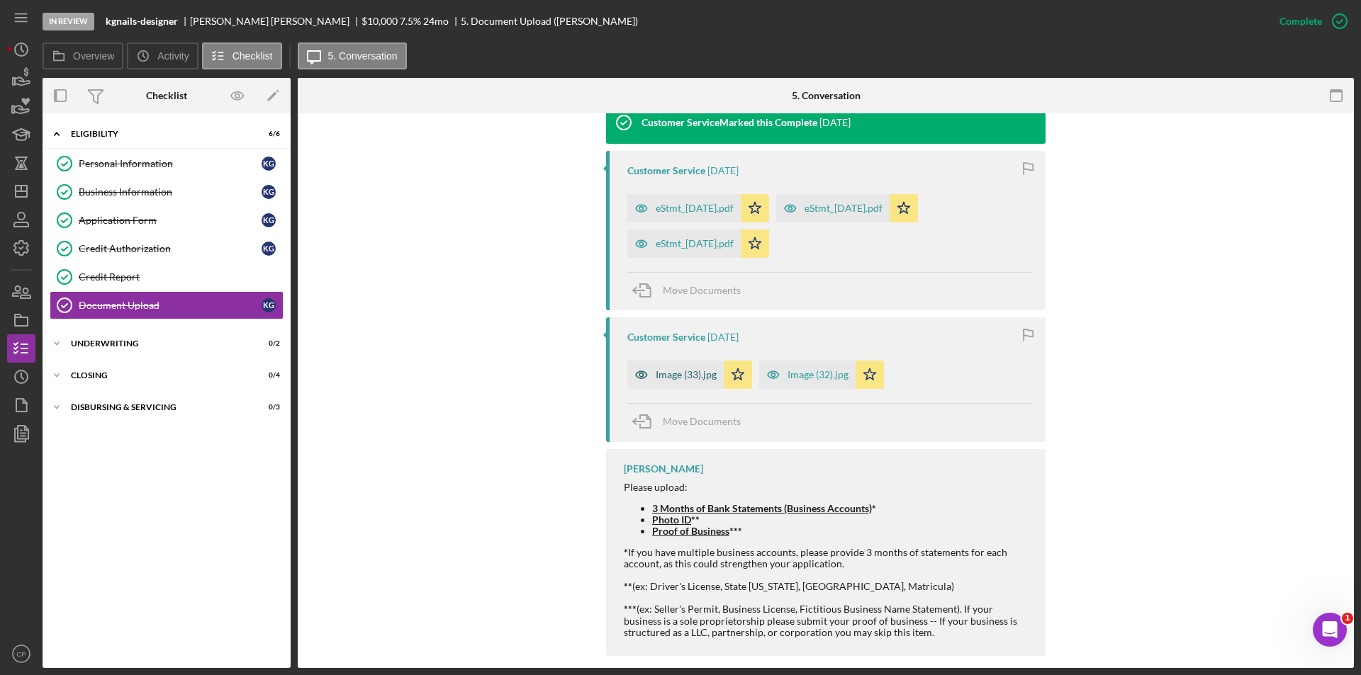
click at [684, 369] on div "Image (33).jpg" at bounding box center [686, 374] width 61 height 11
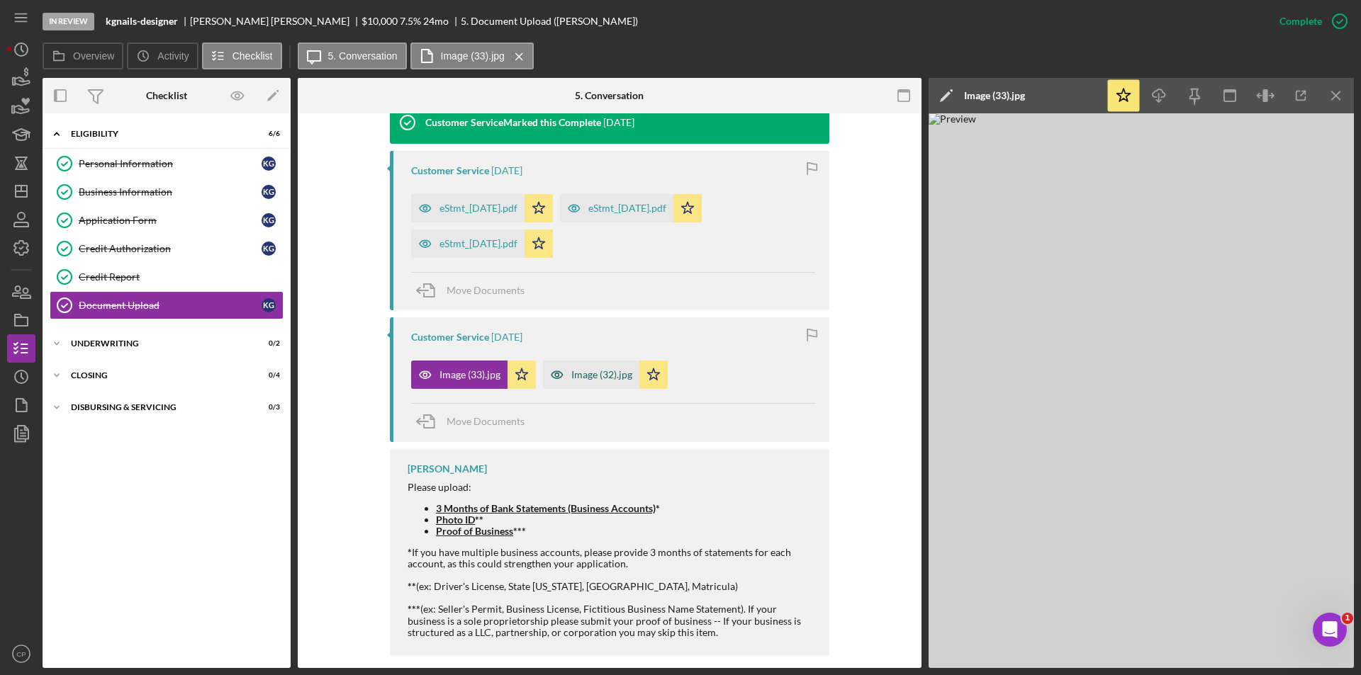
click at [555, 374] on icon "button" at bounding box center [557, 376] width 4 height 4
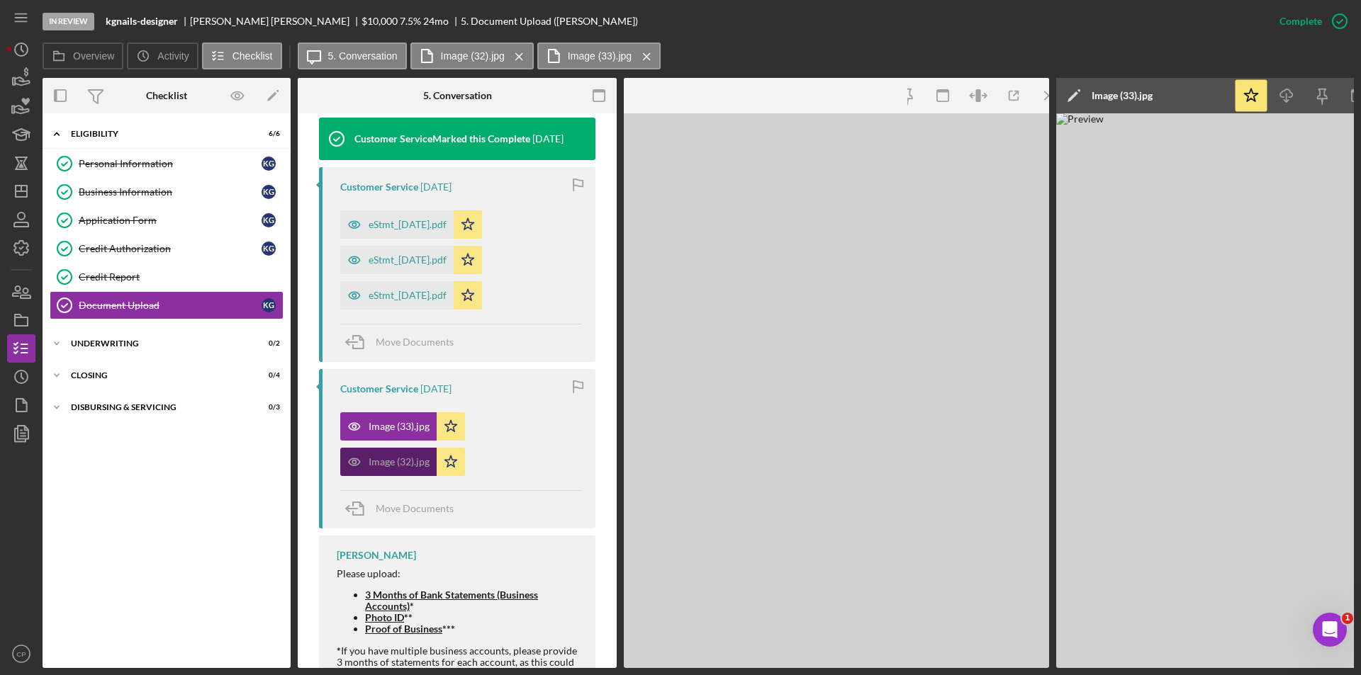
scroll to position [504, 0]
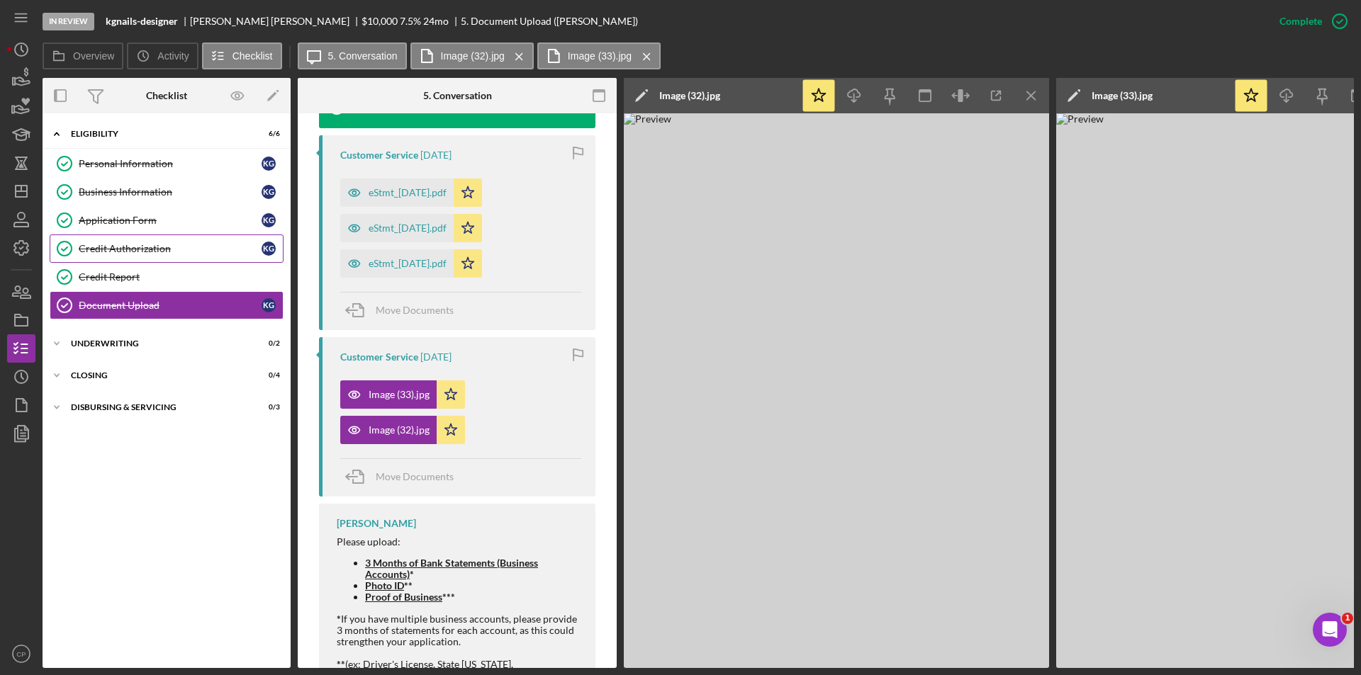
click at [137, 250] on div "Credit Authorization" at bounding box center [170, 248] width 183 height 11
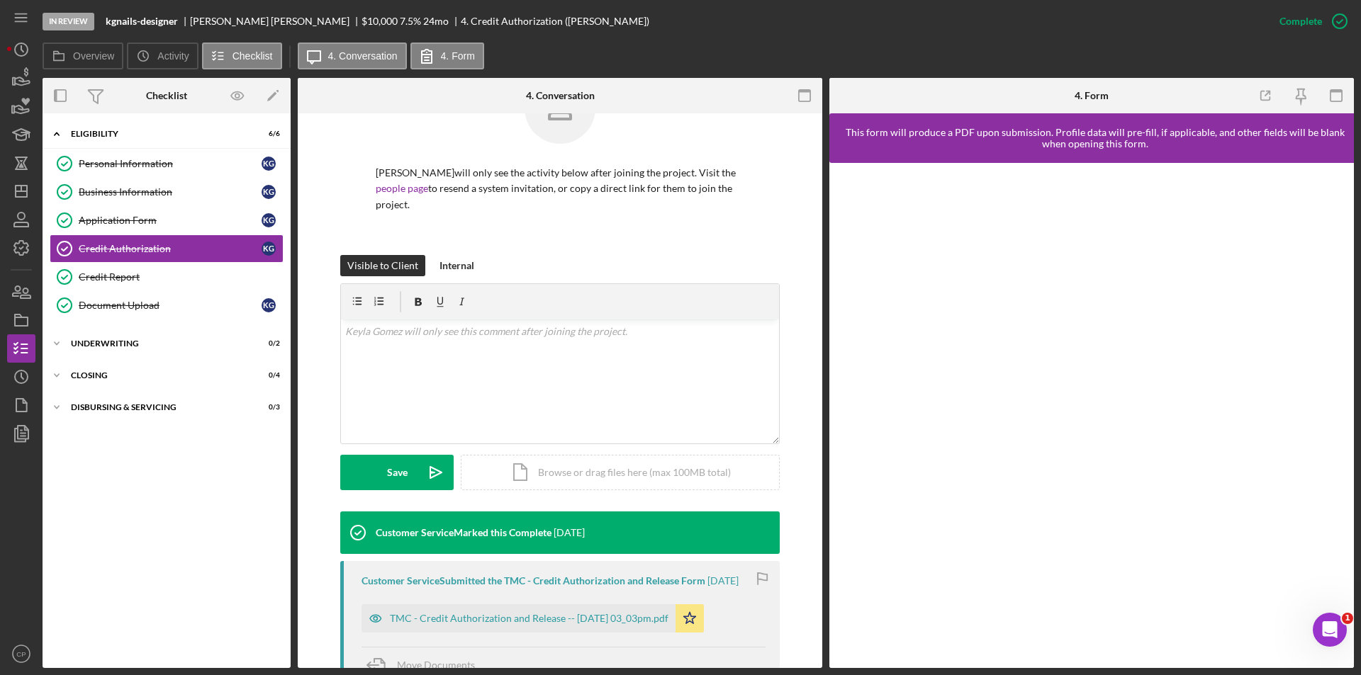
scroll to position [181, 0]
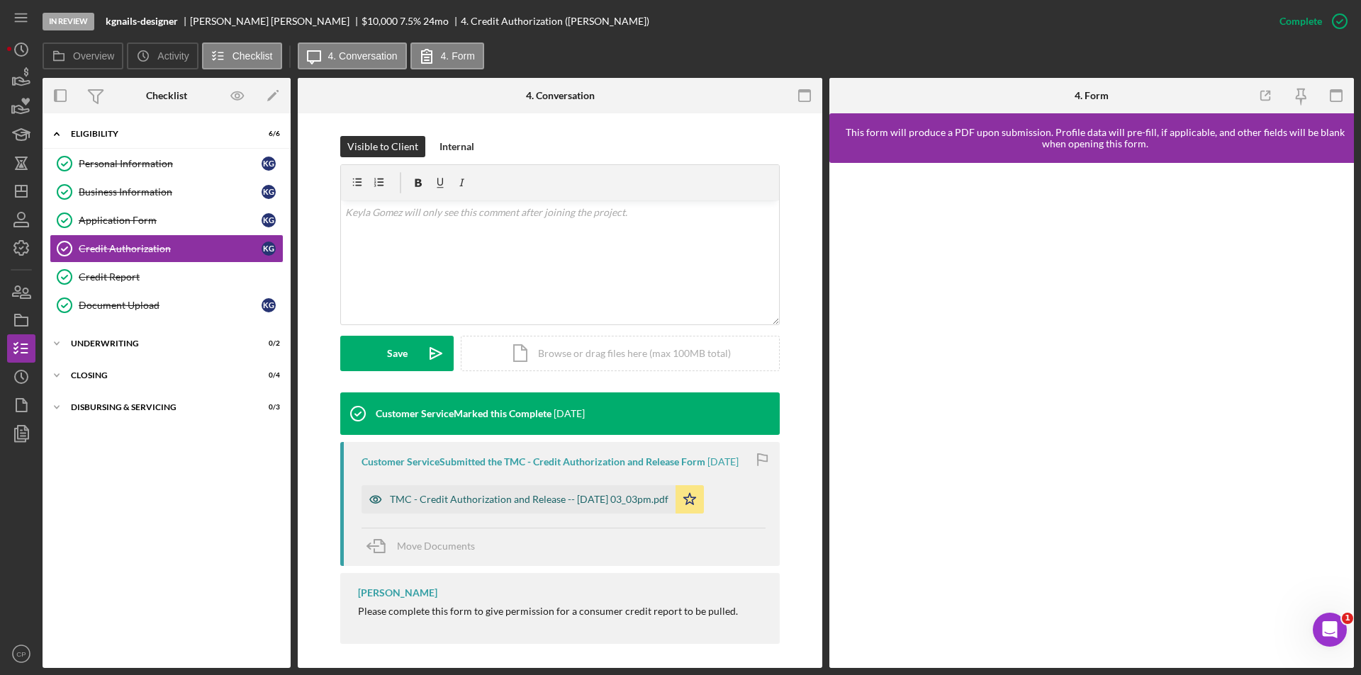
click at [476, 496] on div "TMC - Credit Authorization and Release -- 2025-04-04 03_03pm.pdf" at bounding box center [529, 499] width 279 height 11
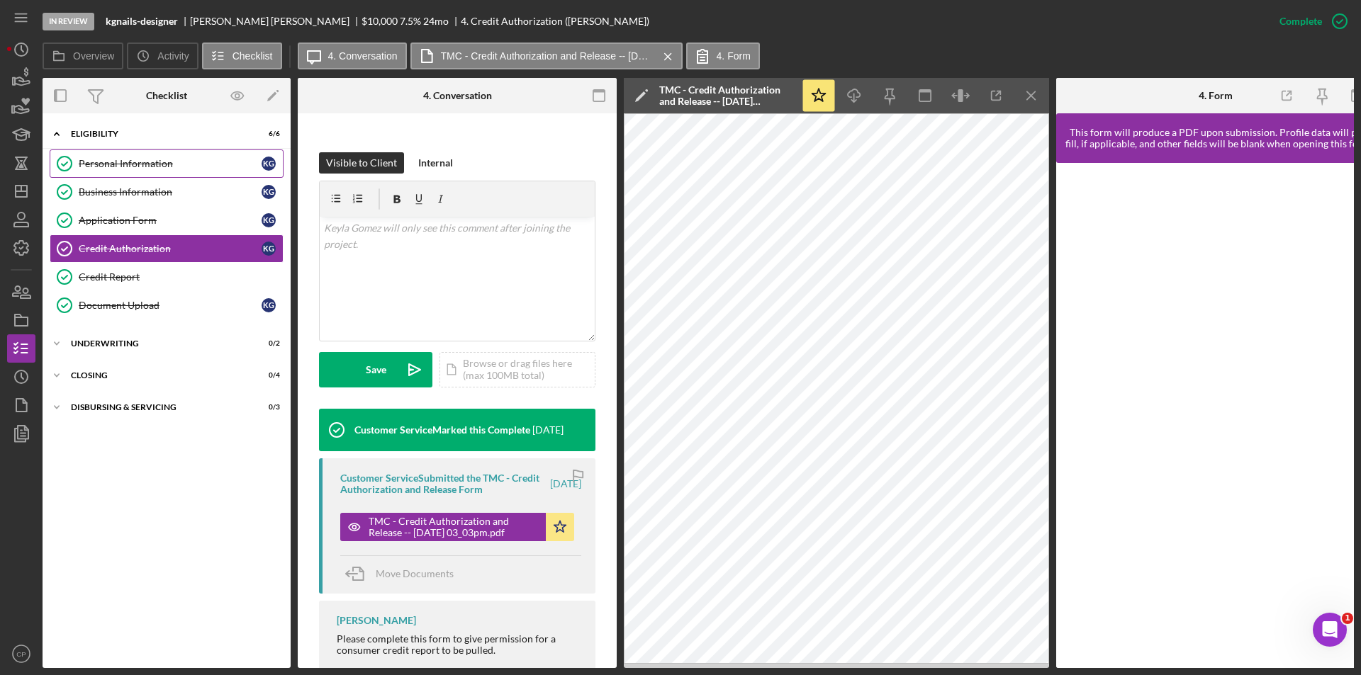
click at [111, 160] on div "Personal Information" at bounding box center [170, 163] width 183 height 11
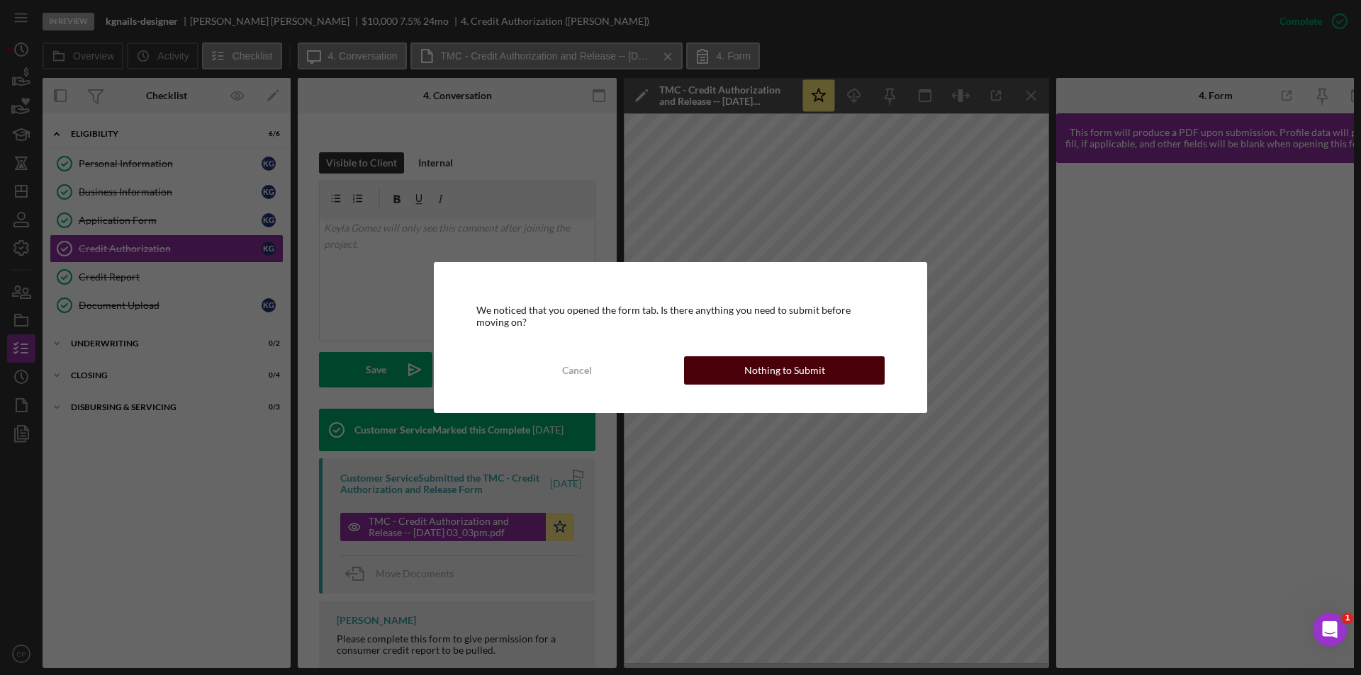
click at [817, 364] on div "Nothing to Submit" at bounding box center [784, 371] width 81 height 28
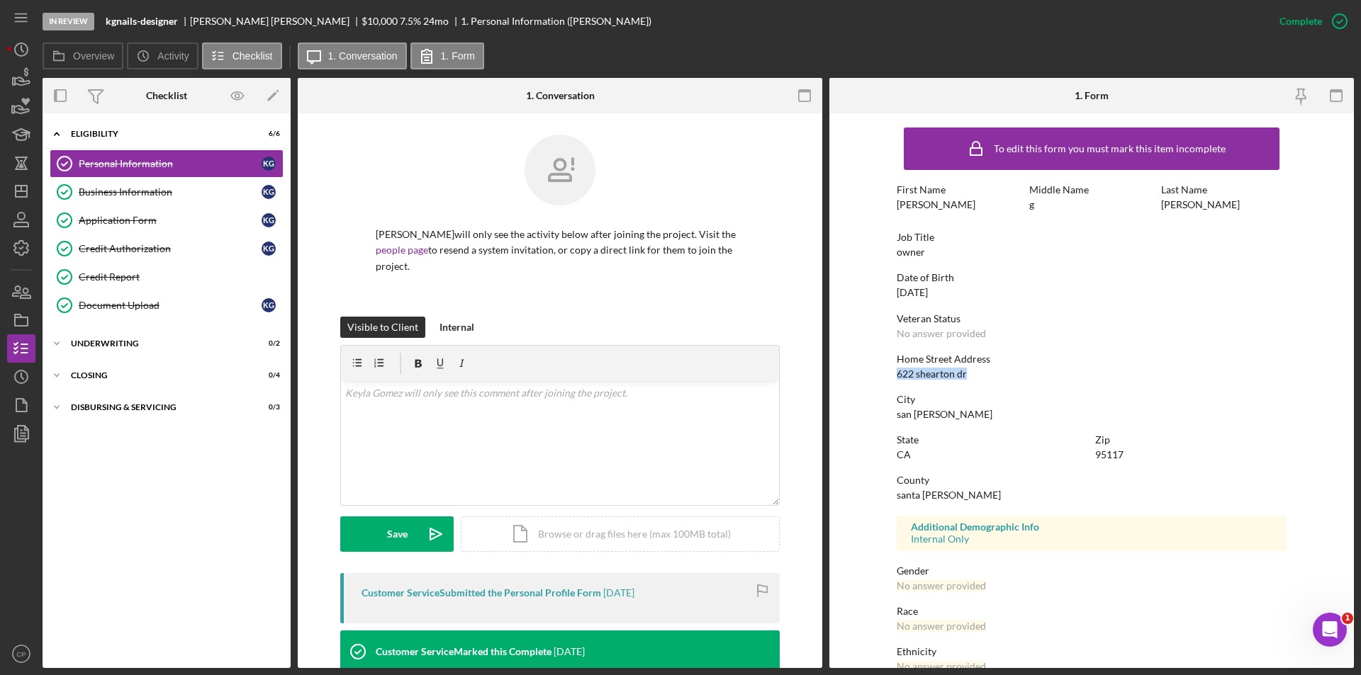
drag, startPoint x: 897, startPoint y: 372, endPoint x: 970, endPoint y: 373, distance: 73.7
click at [970, 373] on div "Home Street Address 622 shearton dr" at bounding box center [1092, 367] width 390 height 26
copy div "622 shearton dr"
drag, startPoint x: 144, startPoint y: 192, endPoint x: 296, endPoint y: 206, distance: 153.1
click at [144, 192] on div "Business Information" at bounding box center [170, 191] width 183 height 11
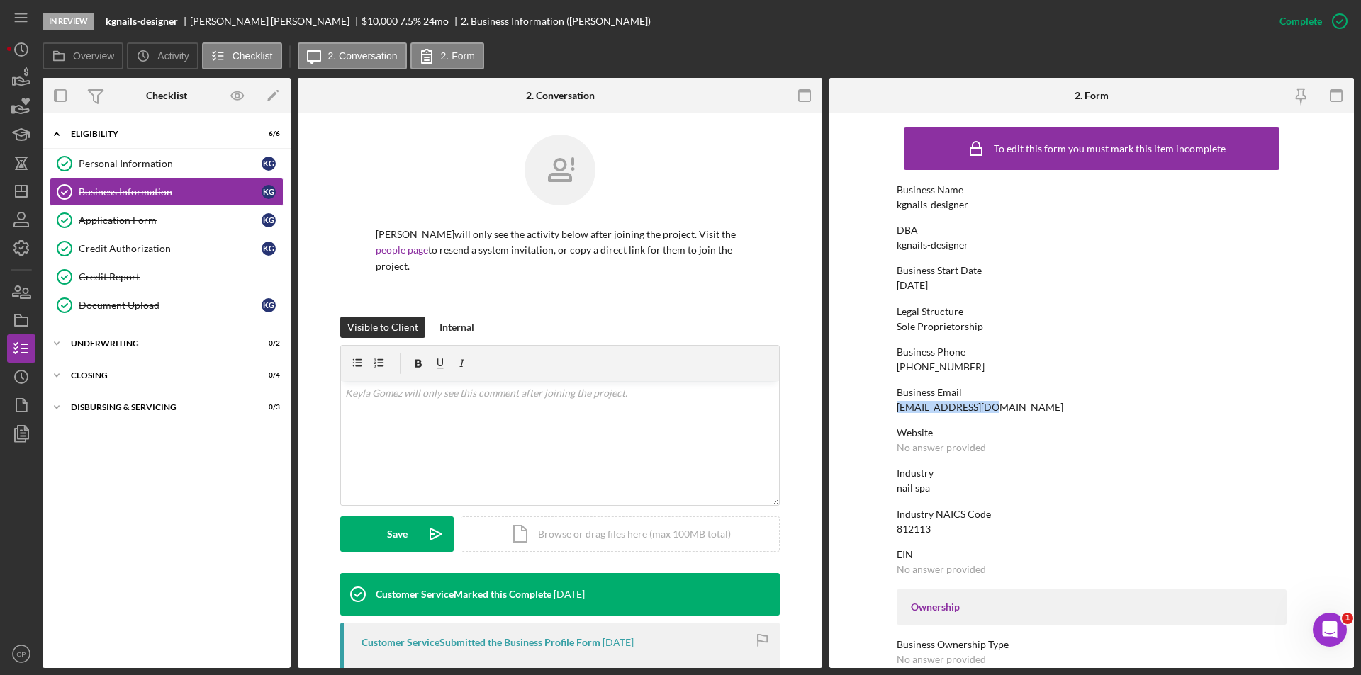
drag, startPoint x: 1001, startPoint y: 408, endPoint x: 848, endPoint y: 408, distance: 152.4
click at [848, 408] on form "To edit this form you must mark this item incomplete Business Name kgnails-desi…" at bounding box center [1091, 390] width 525 height 555
copy div "k2620998@gmail.com"
drag, startPoint x: 887, startPoint y: 369, endPoint x: 978, endPoint y: 369, distance: 91.4
click at [978, 369] on form "To edit this form you must mark this item incomplete Business Name kgnails-desi…" at bounding box center [1091, 390] width 525 height 555
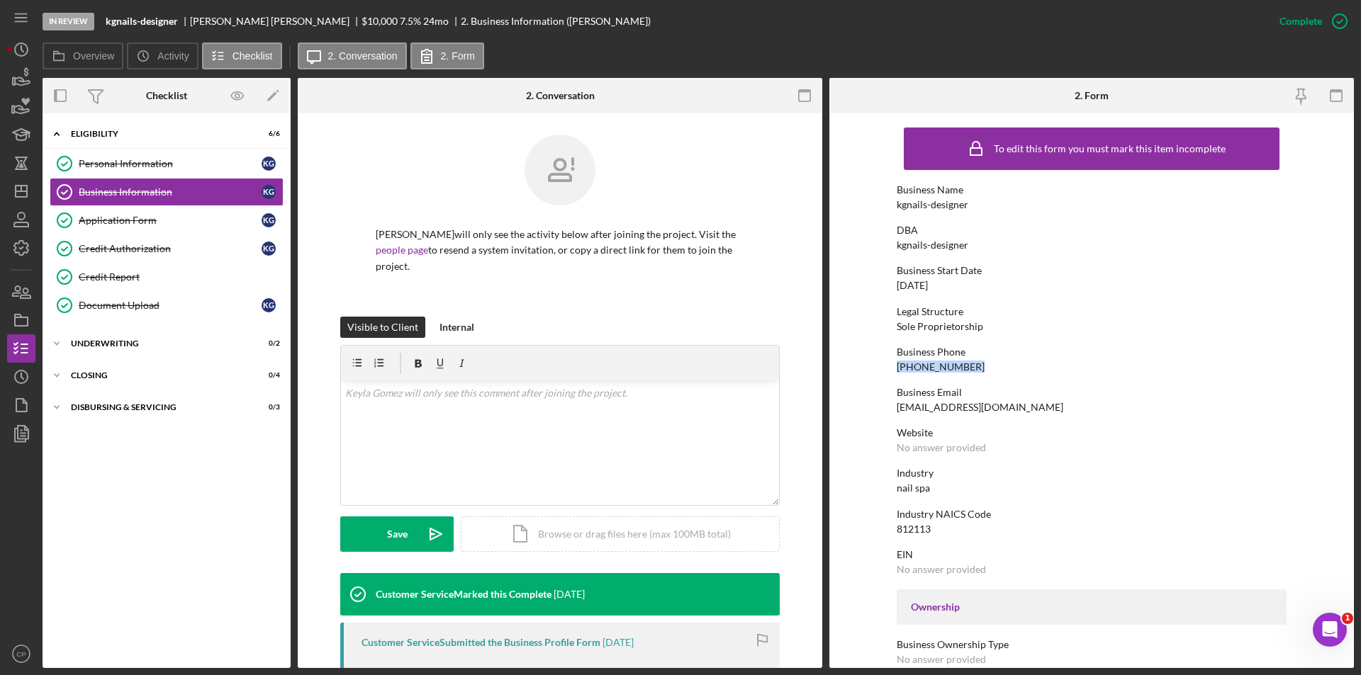
copy div "(669) 345-9615"
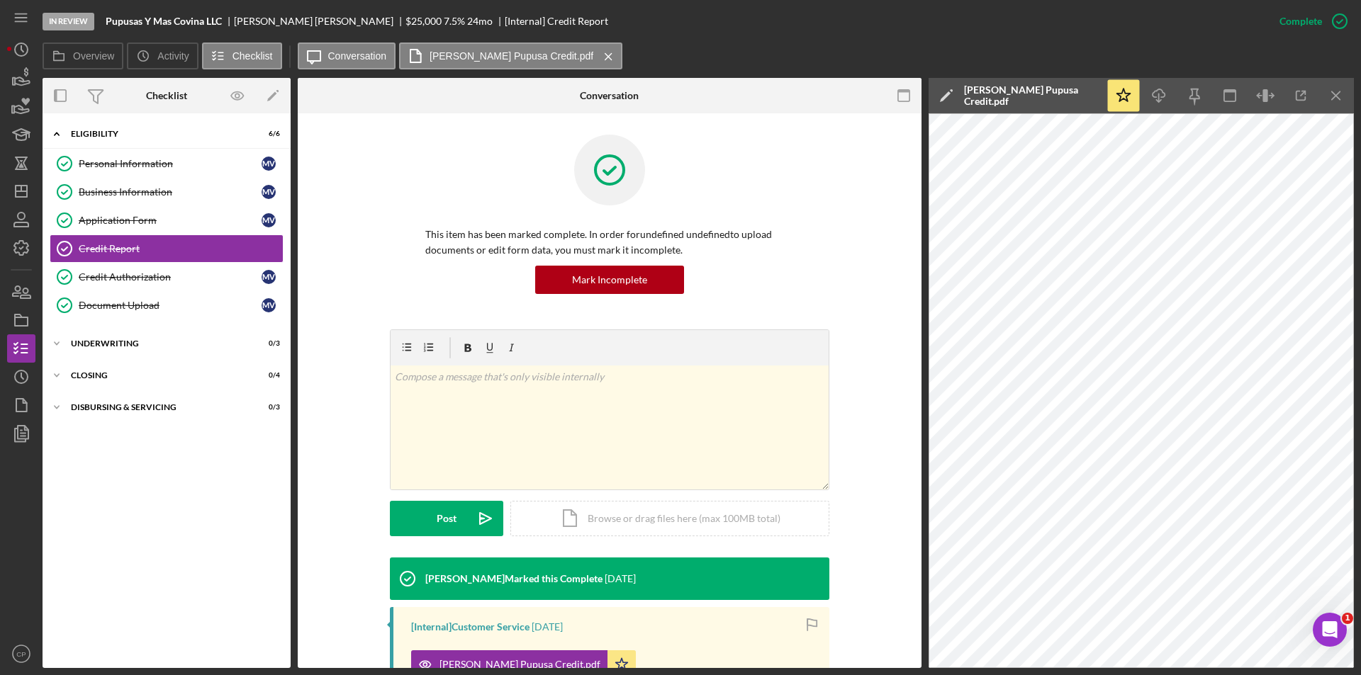
scroll to position [218, 0]
